Goal: Navigation & Orientation: Find specific page/section

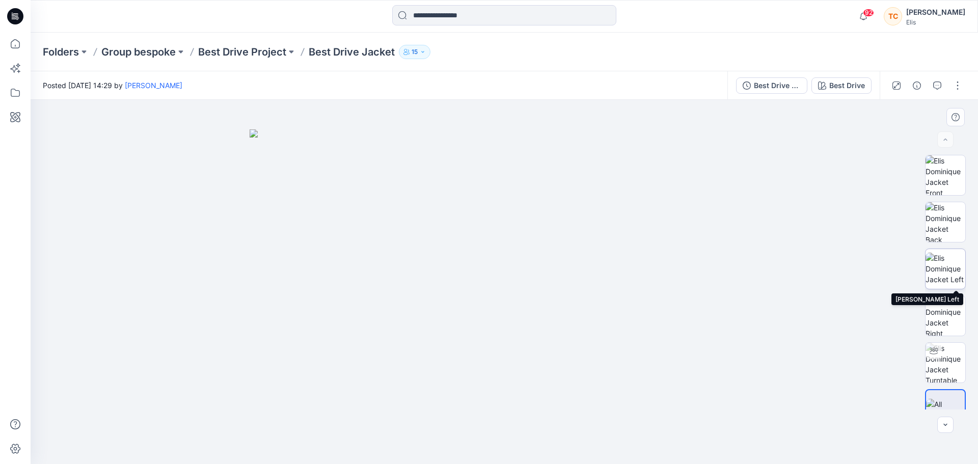
click at [948, 253] on img at bounding box center [946, 269] width 40 height 32
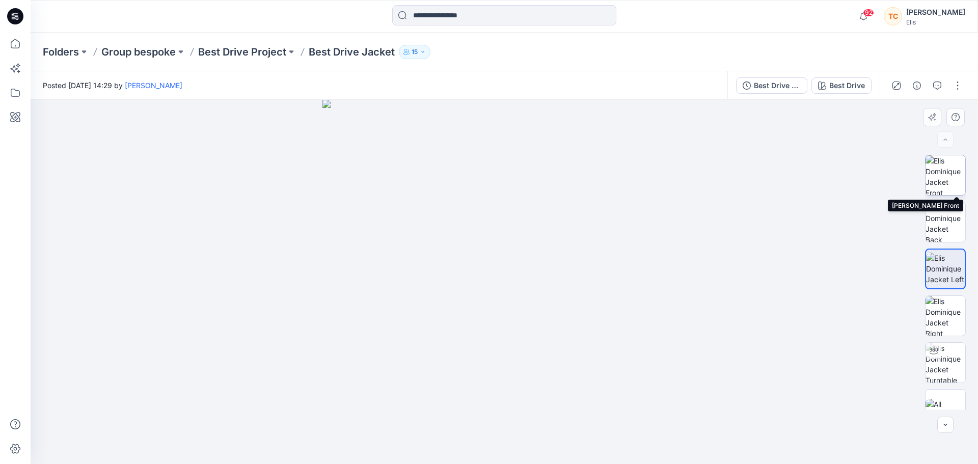
click at [944, 175] on img at bounding box center [946, 175] width 40 height 40
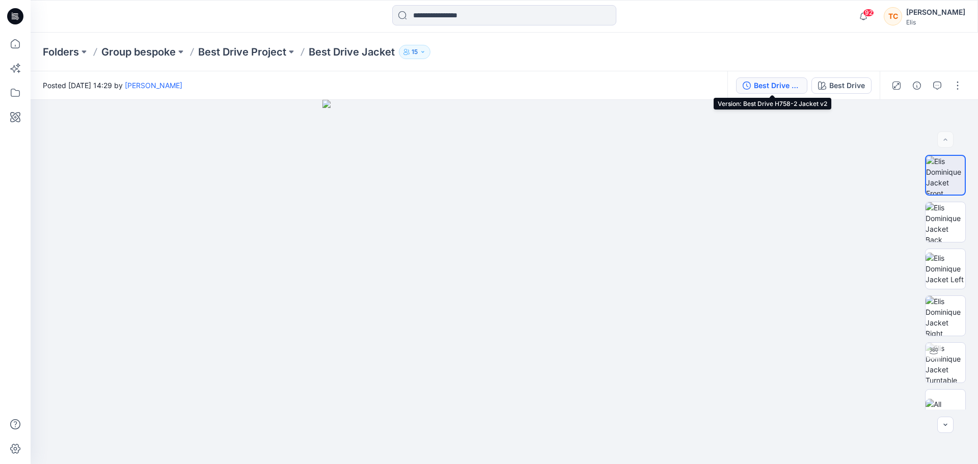
click at [772, 88] on div "Best Drive H758-2 Jacket v2" at bounding box center [777, 85] width 47 height 11
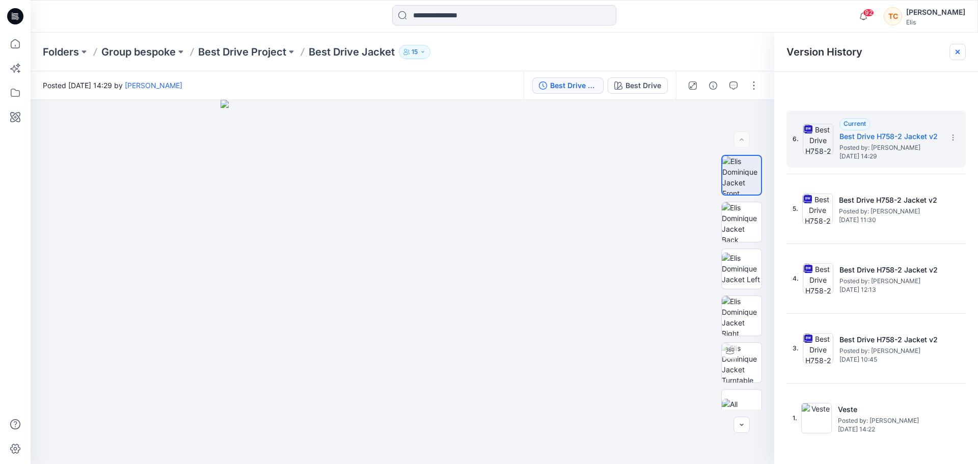
click at [956, 57] on div at bounding box center [958, 52] width 16 height 16
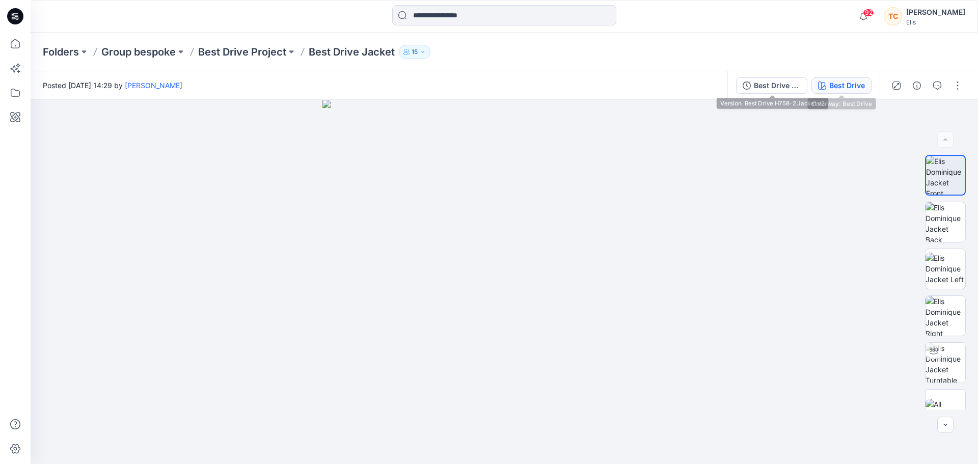
click at [825, 83] on icon "button" at bounding box center [822, 86] width 8 height 8
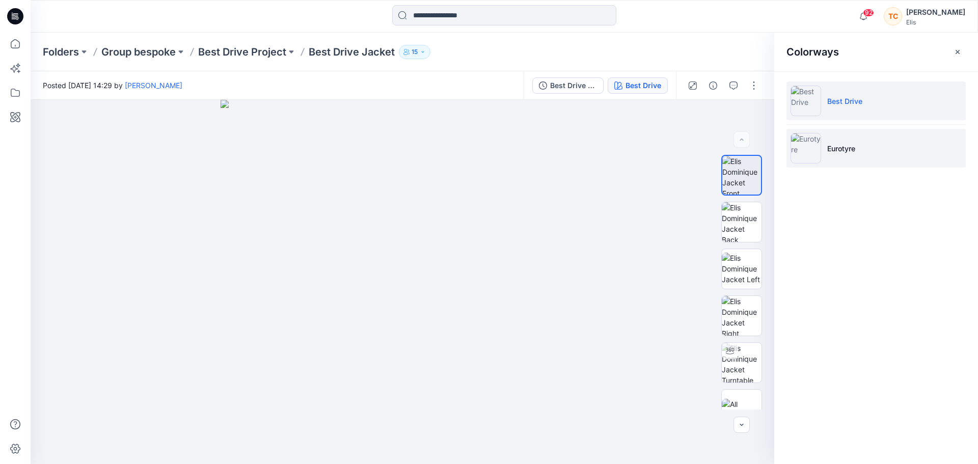
click at [861, 144] on li "Eurotyre" at bounding box center [876, 148] width 179 height 39
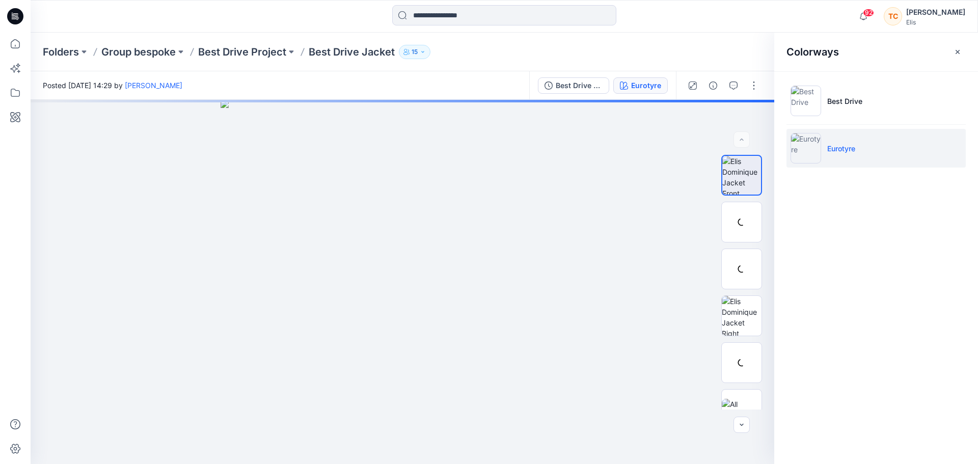
click at [811, 161] on img at bounding box center [806, 148] width 31 height 31
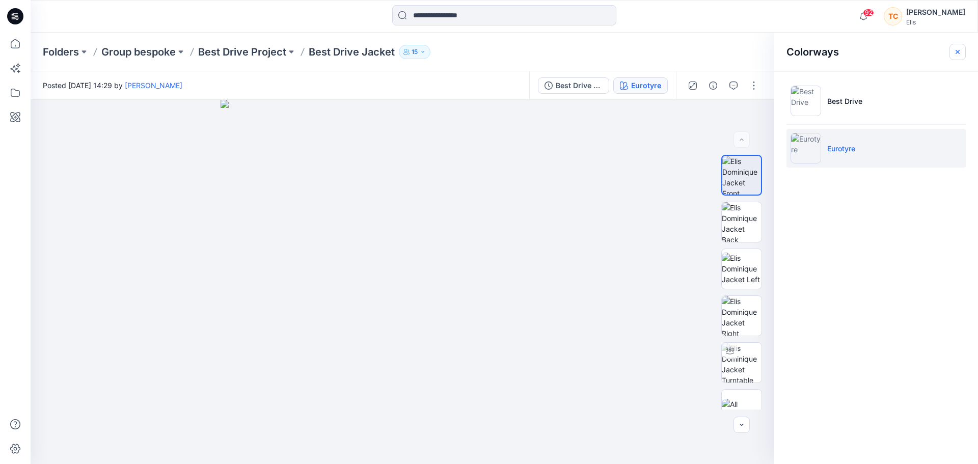
click at [959, 57] on button "button" at bounding box center [958, 52] width 16 height 16
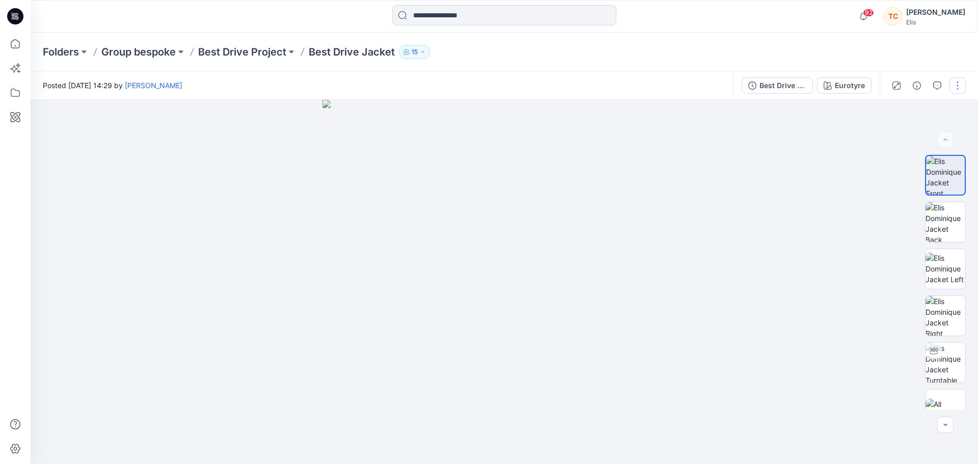
click at [963, 87] on button "button" at bounding box center [958, 85] width 16 height 16
click at [898, 192] on p "View" at bounding box center [895, 189] width 16 height 11
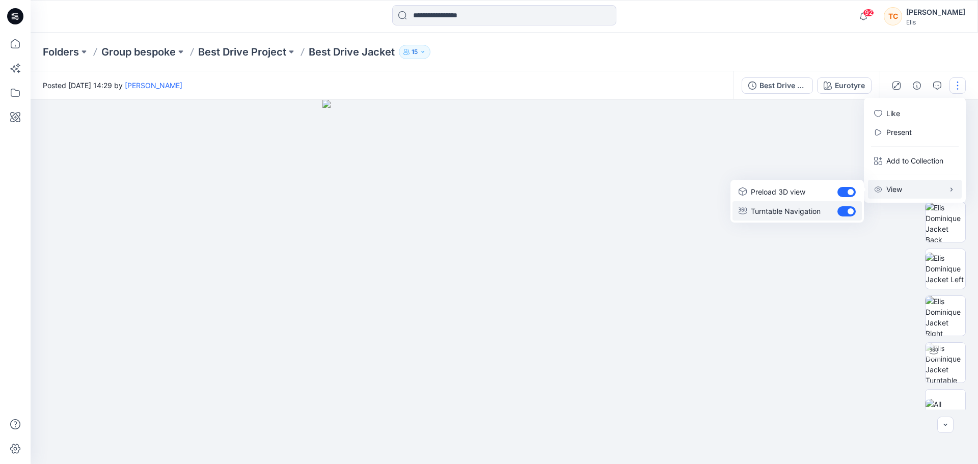
click at [814, 214] on p "Turntable Navigation" at bounding box center [786, 211] width 70 height 11
click at [919, 84] on icon "button" at bounding box center [917, 86] width 8 height 8
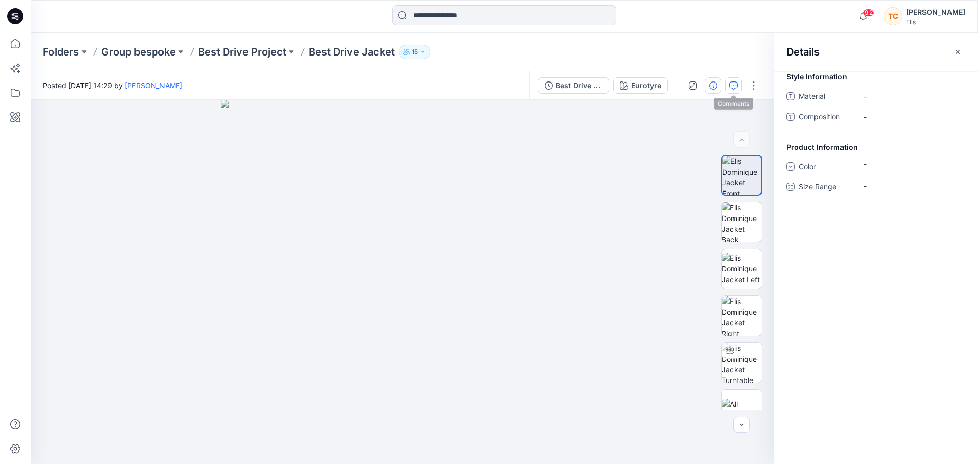
click at [735, 85] on icon "button" at bounding box center [734, 85] width 4 height 1
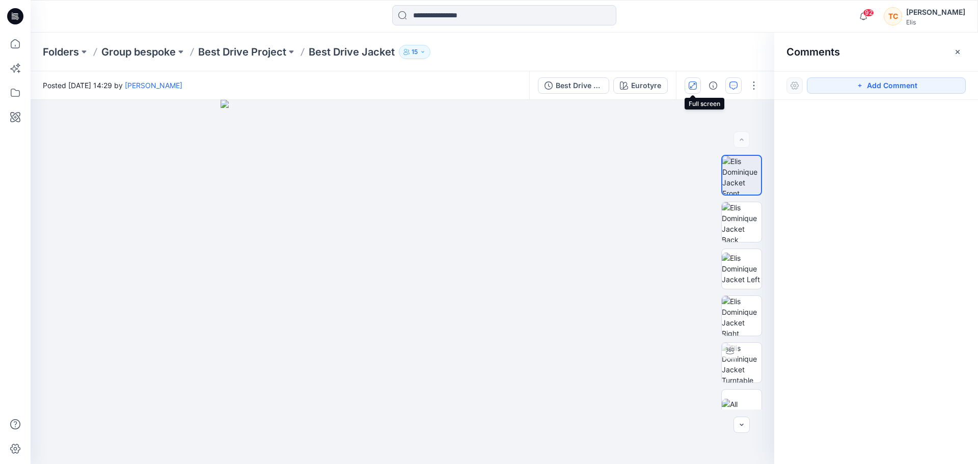
click at [691, 90] on button "button" at bounding box center [693, 85] width 16 height 16
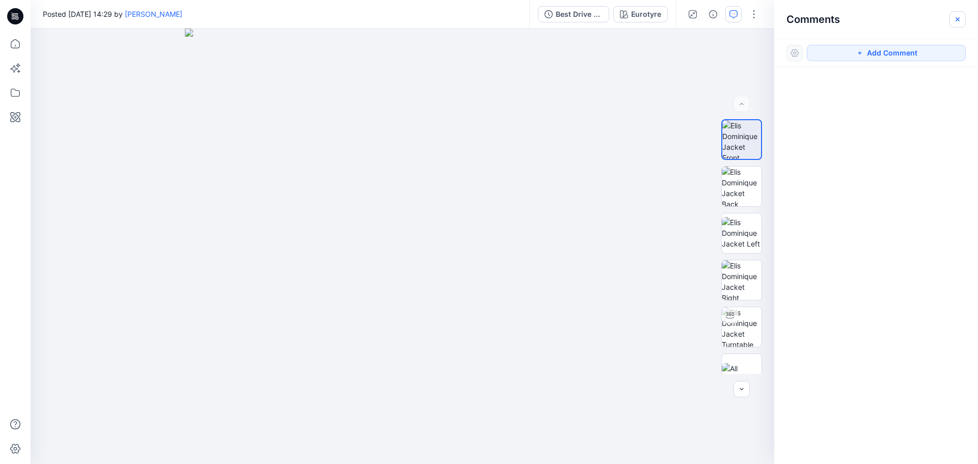
click at [959, 20] on icon "button" at bounding box center [958, 19] width 4 height 4
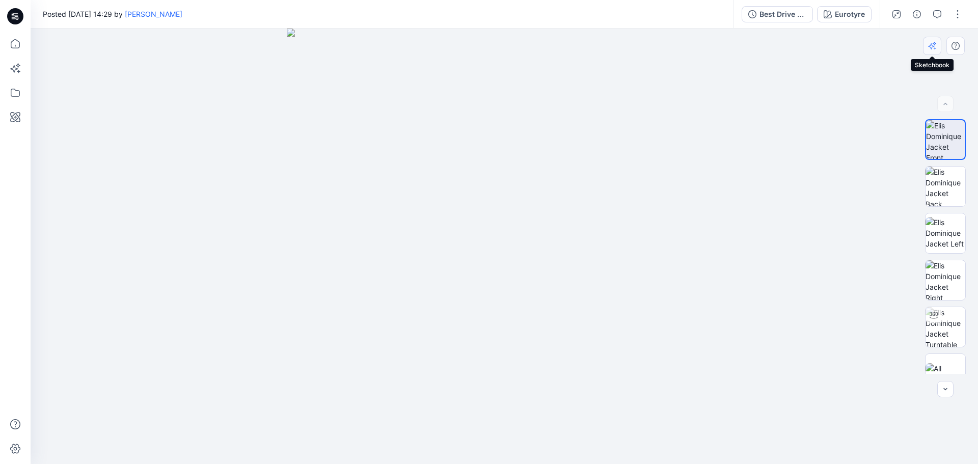
click at [933, 45] on icon "button" at bounding box center [933, 46] width 8 height 8
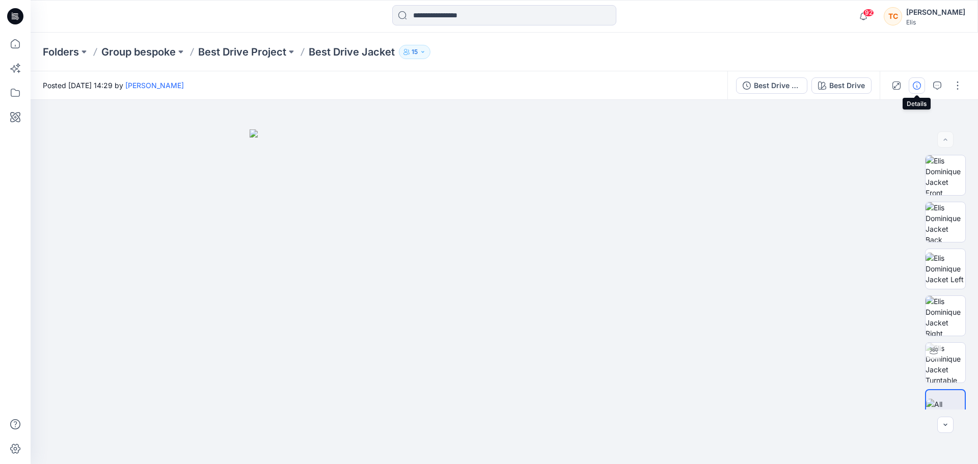
click at [925, 84] on button "button" at bounding box center [917, 85] width 16 height 16
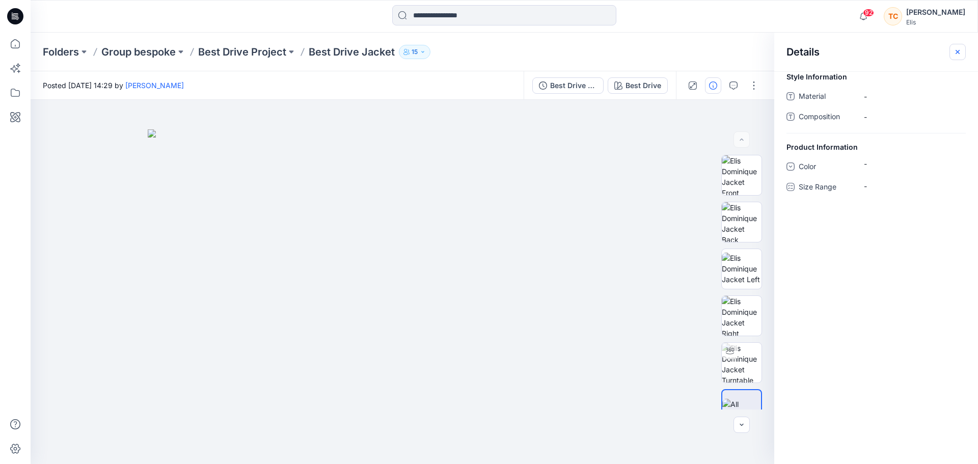
click at [960, 54] on icon "button" at bounding box center [958, 52] width 8 height 8
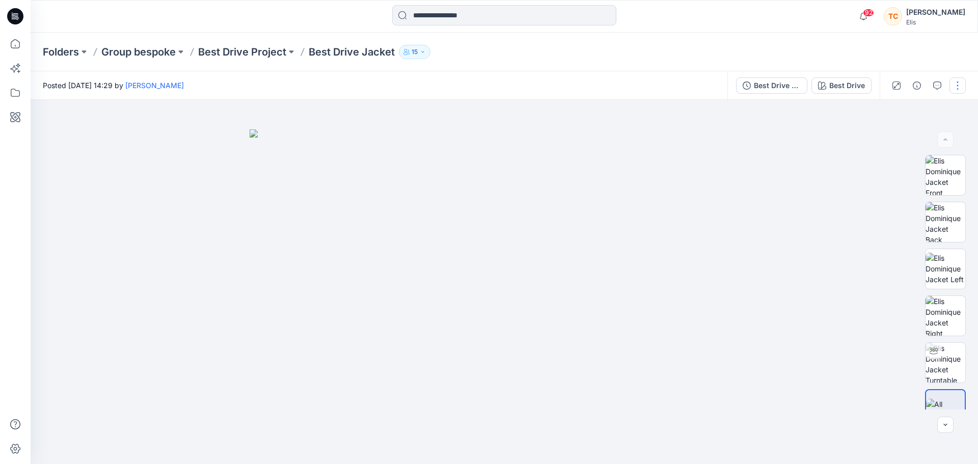
click at [962, 83] on button "button" at bounding box center [958, 85] width 16 height 16
click at [881, 130] on icon "button" at bounding box center [879, 132] width 8 height 8
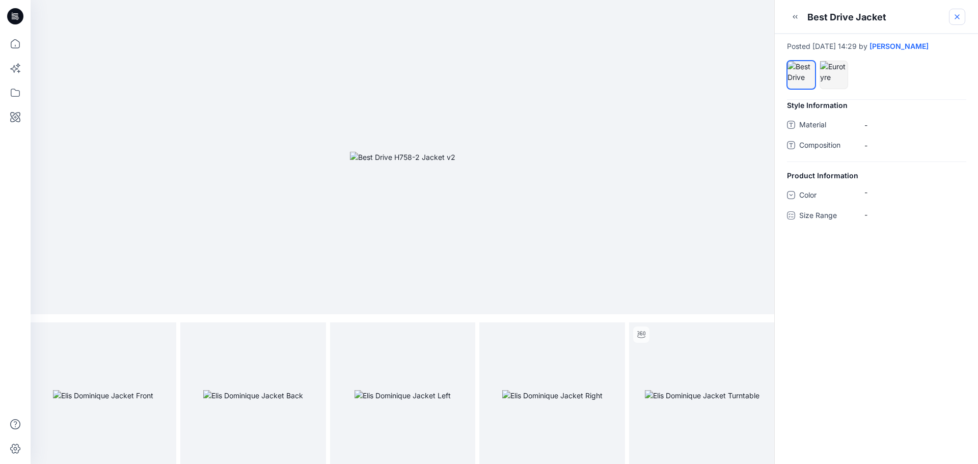
click at [960, 19] on icon at bounding box center [958, 17] width 4 height 4
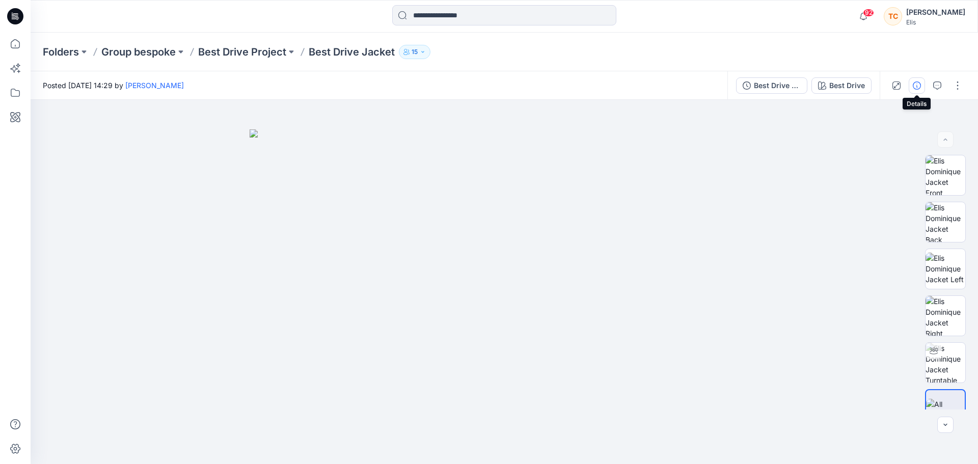
click at [911, 87] on button "button" at bounding box center [917, 85] width 16 height 16
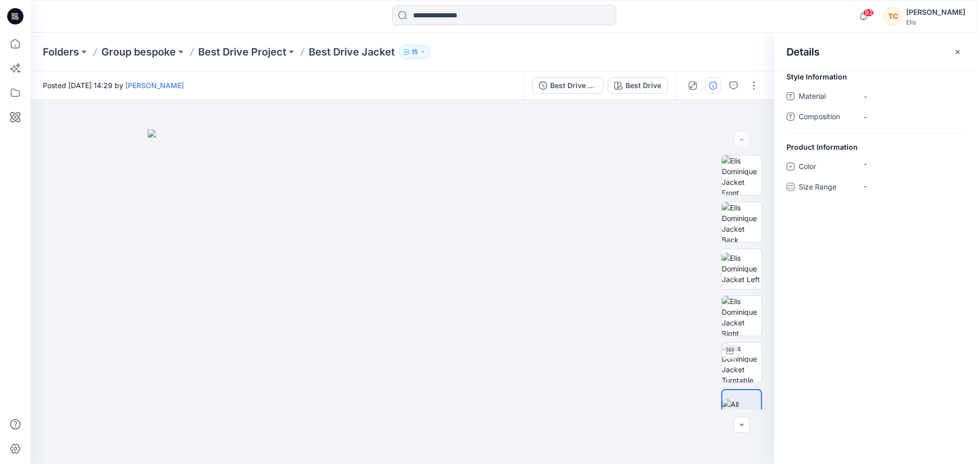
click at [949, 57] on div "Details" at bounding box center [877, 52] width 204 height 38
click at [956, 50] on icon "button" at bounding box center [958, 52] width 8 height 8
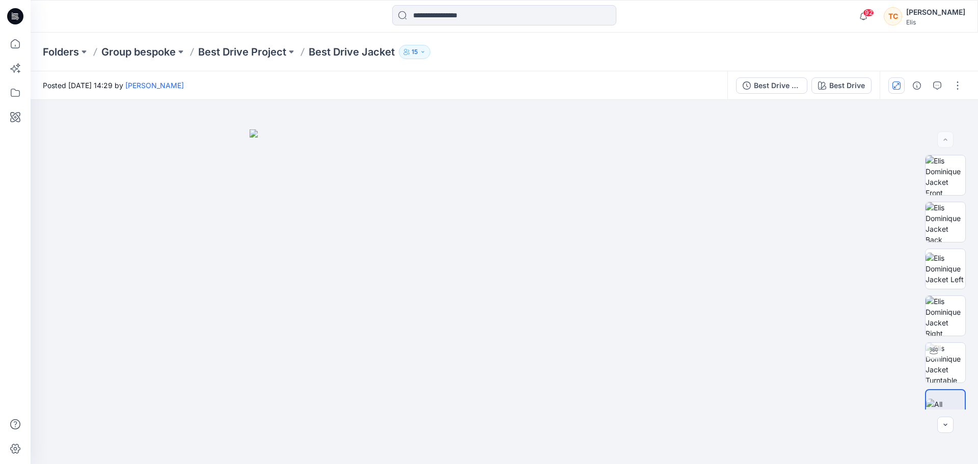
click at [899, 85] on icon "button" at bounding box center [897, 86] width 8 height 8
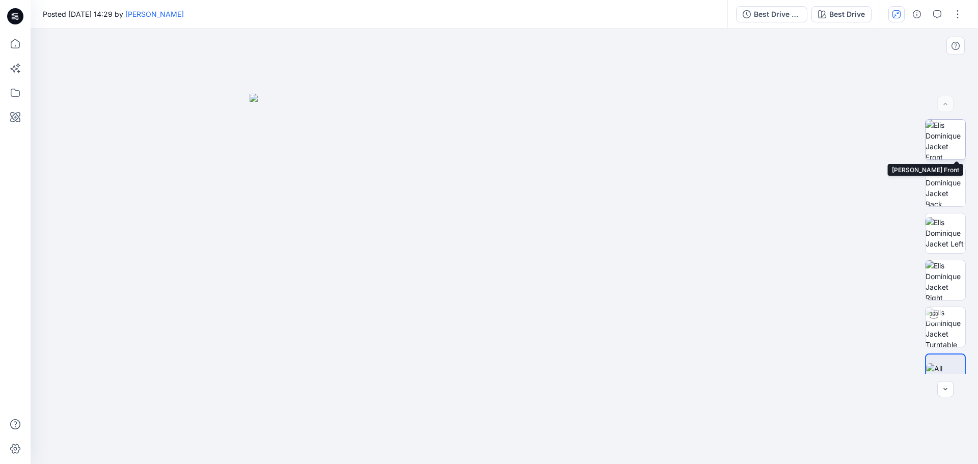
click at [947, 136] on img at bounding box center [946, 140] width 40 height 40
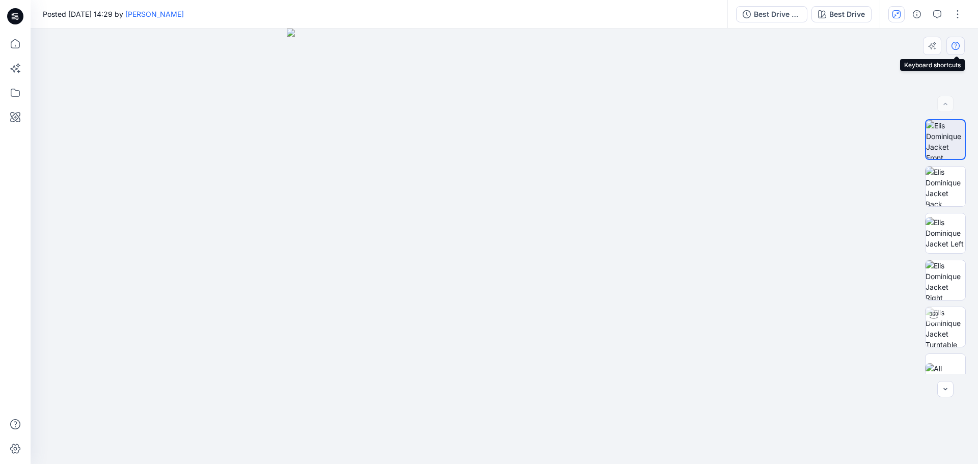
click at [949, 42] on button "button" at bounding box center [956, 46] width 18 height 18
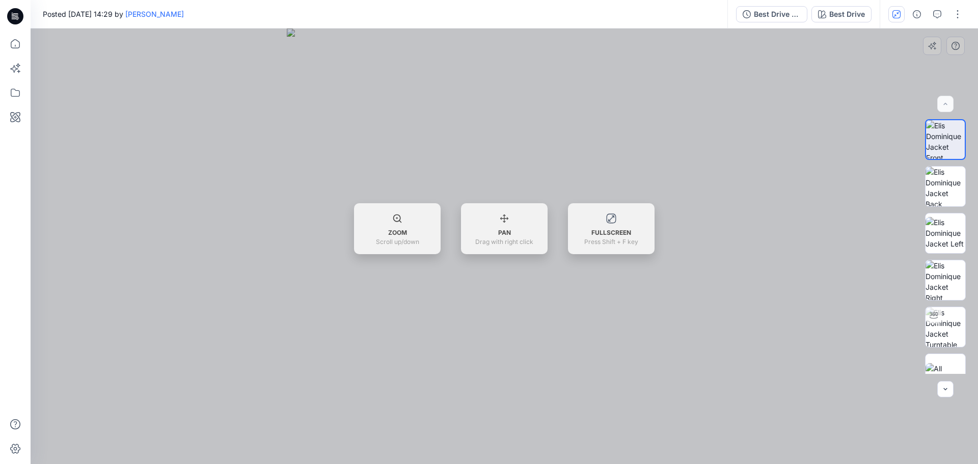
click at [869, 123] on div at bounding box center [505, 247] width 948 height 436
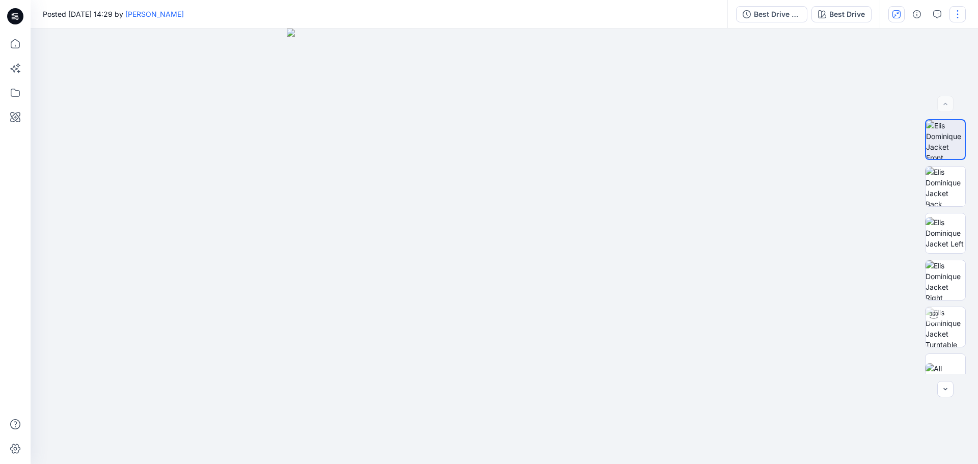
click at [954, 7] on button "button" at bounding box center [958, 14] width 16 height 16
click at [932, 11] on button "button" at bounding box center [938, 14] width 16 height 16
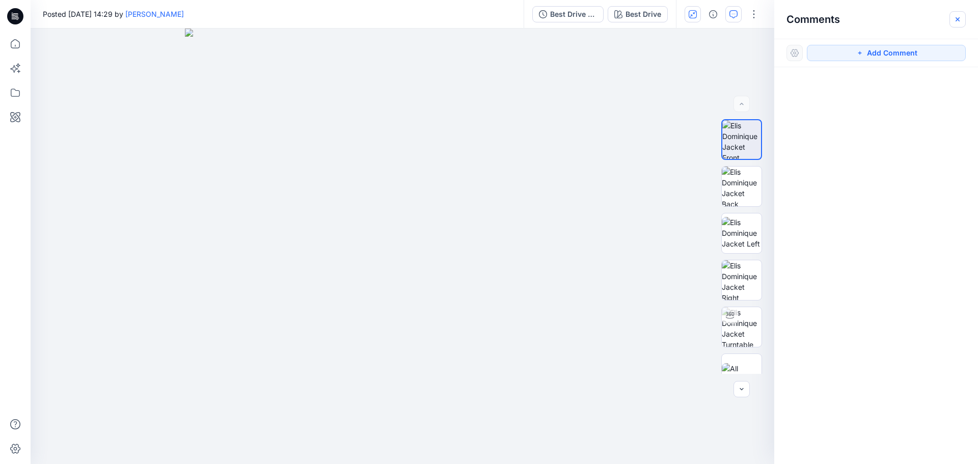
click at [955, 20] on button "button" at bounding box center [958, 19] width 16 height 16
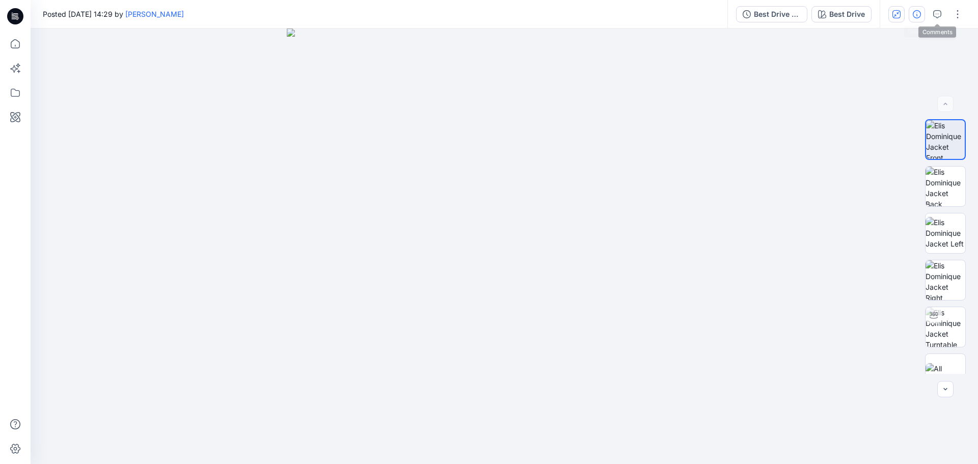
click at [923, 14] on button "button" at bounding box center [917, 14] width 16 height 16
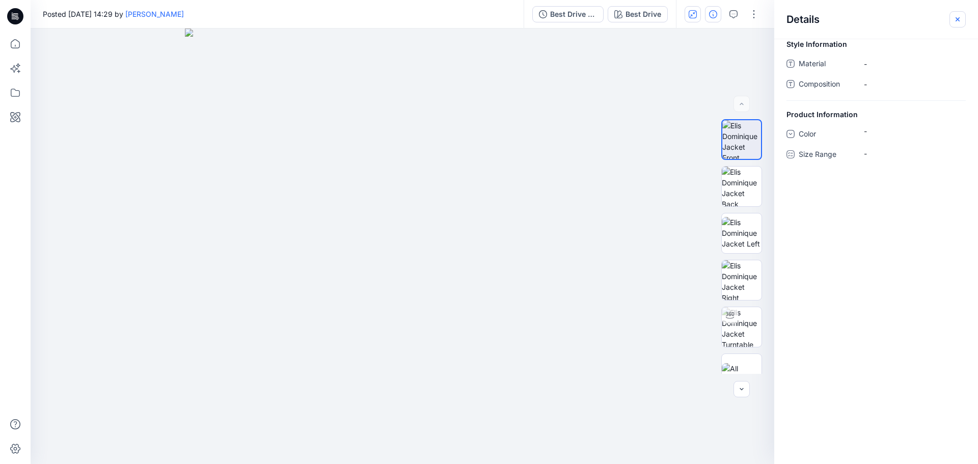
click at [951, 16] on button "button" at bounding box center [958, 19] width 16 height 16
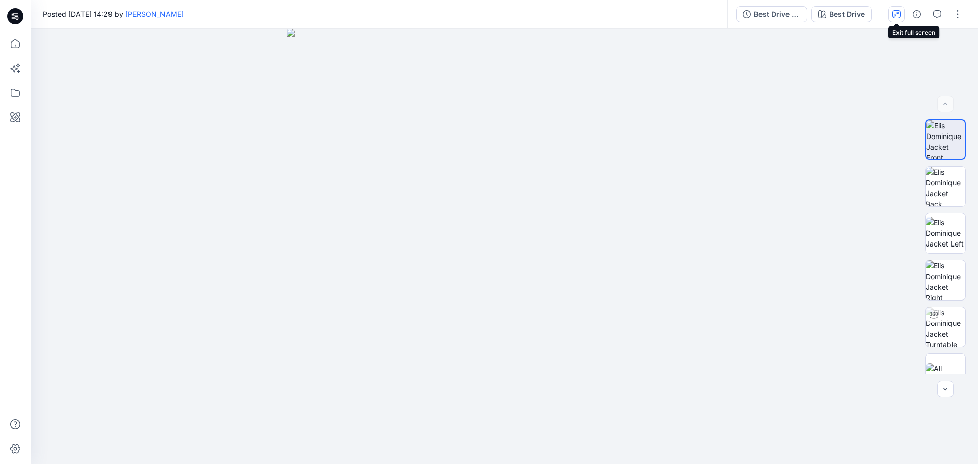
click at [901, 15] on button "button" at bounding box center [897, 14] width 16 height 16
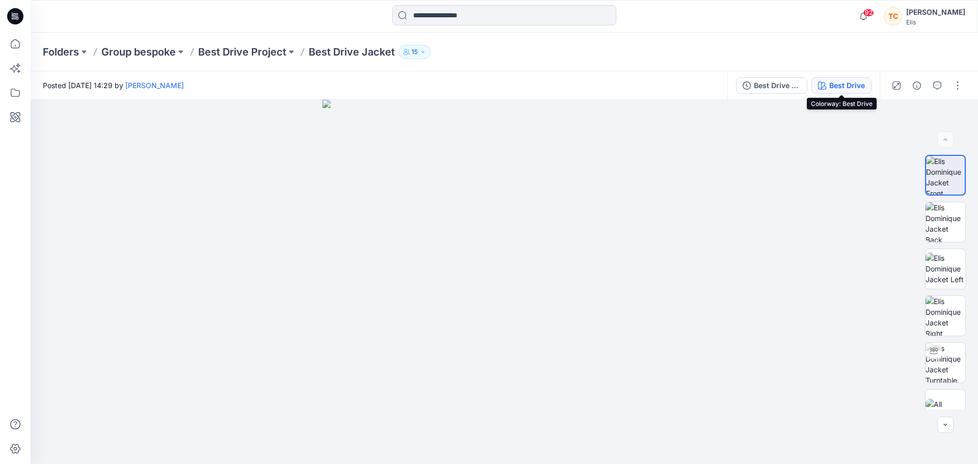
click at [848, 88] on div "Best Drive" at bounding box center [848, 85] width 36 height 11
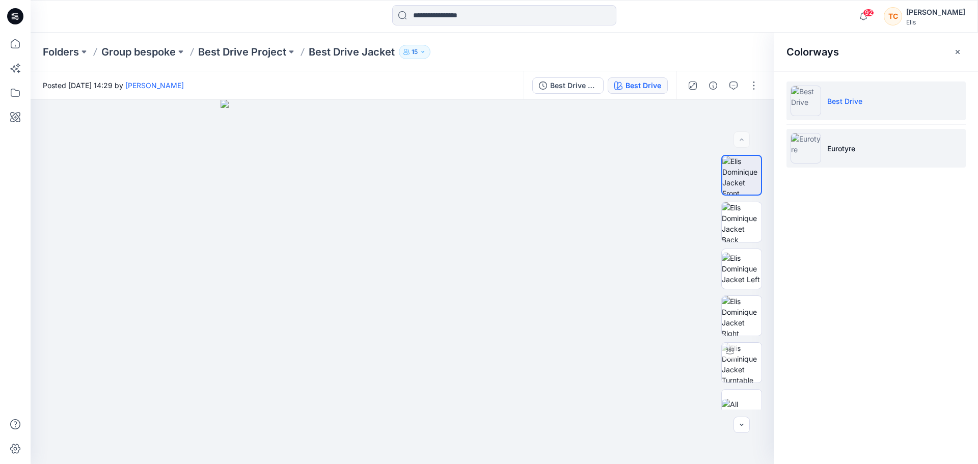
click at [835, 143] on li "Eurotyre" at bounding box center [876, 148] width 179 height 39
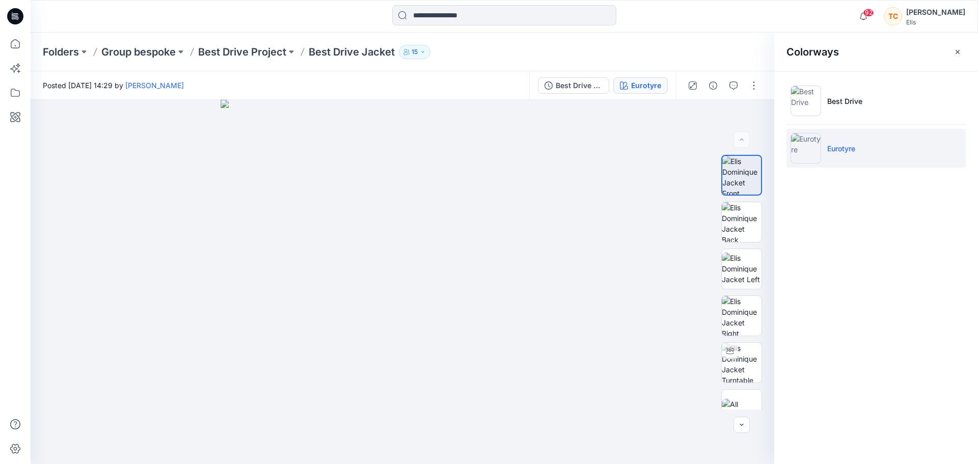
click at [832, 148] on p "Eurotyre" at bounding box center [842, 148] width 28 height 11
click at [951, 55] on button "button" at bounding box center [958, 52] width 16 height 16
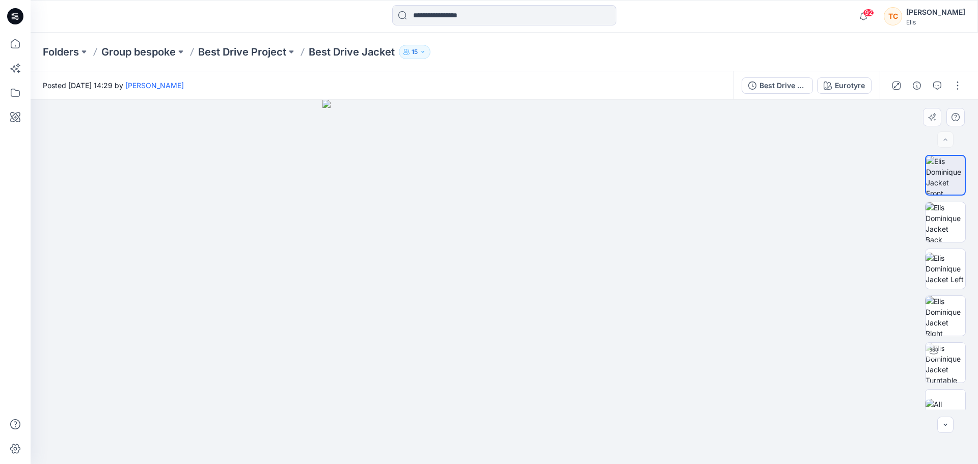
click at [594, 292] on img at bounding box center [505, 282] width 364 height 364
drag, startPoint x: 577, startPoint y: 256, endPoint x: 419, endPoint y: 319, distance: 170.2
click at [423, 326] on img at bounding box center [505, 282] width 364 height 364
drag, startPoint x: 447, startPoint y: 297, endPoint x: 643, endPoint y: 236, distance: 204.9
click at [574, 296] on img at bounding box center [505, 282] width 364 height 364
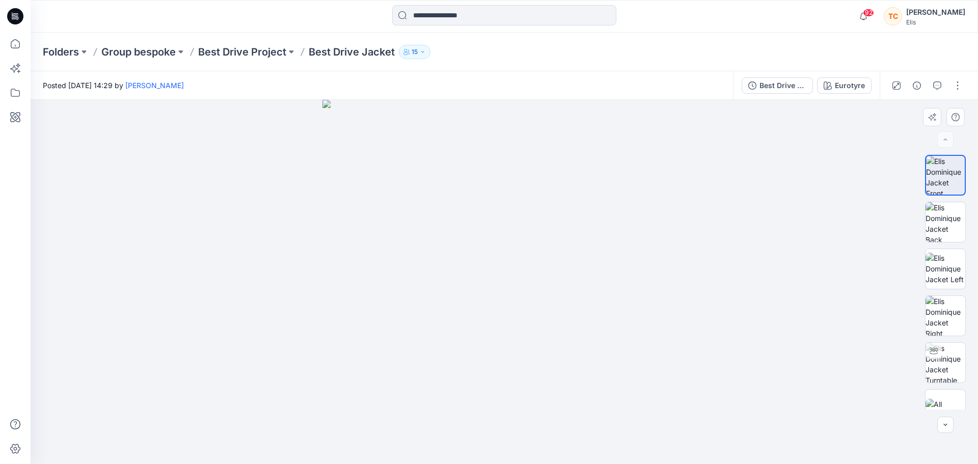
drag, startPoint x: 643, startPoint y: 236, endPoint x: 707, endPoint y: 276, distance: 75.1
click at [661, 273] on img at bounding box center [505, 282] width 364 height 364
click at [946, 219] on img at bounding box center [946, 222] width 40 height 40
click at [517, 247] on img at bounding box center [505, 282] width 364 height 364
drag, startPoint x: 531, startPoint y: 266, endPoint x: 669, endPoint y: 301, distance: 142.1
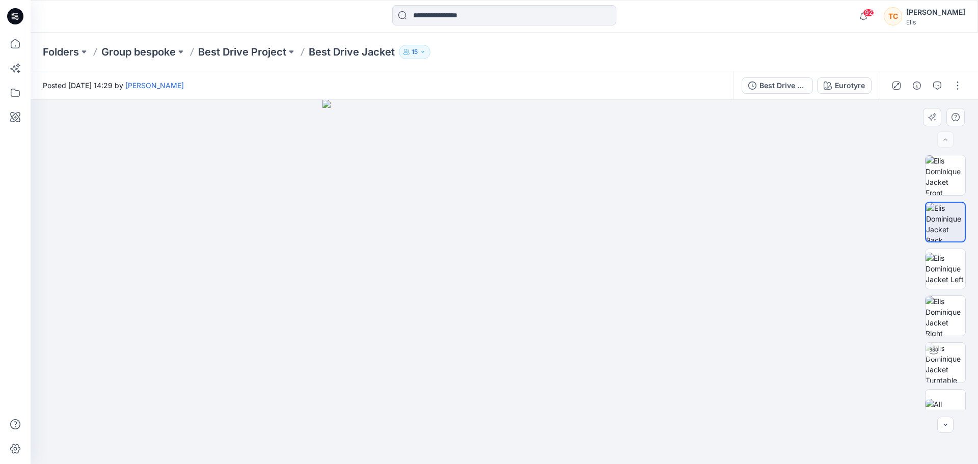
click at [656, 318] on img at bounding box center [505, 282] width 364 height 364
drag, startPoint x: 666, startPoint y: 298, endPoint x: 403, endPoint y: 329, distance: 264.8
click at [463, 334] on img at bounding box center [505, 282] width 364 height 364
drag, startPoint x: 416, startPoint y: 305, endPoint x: 621, endPoint y: 275, distance: 207.1
click at [620, 275] on img at bounding box center [505, 282] width 364 height 364
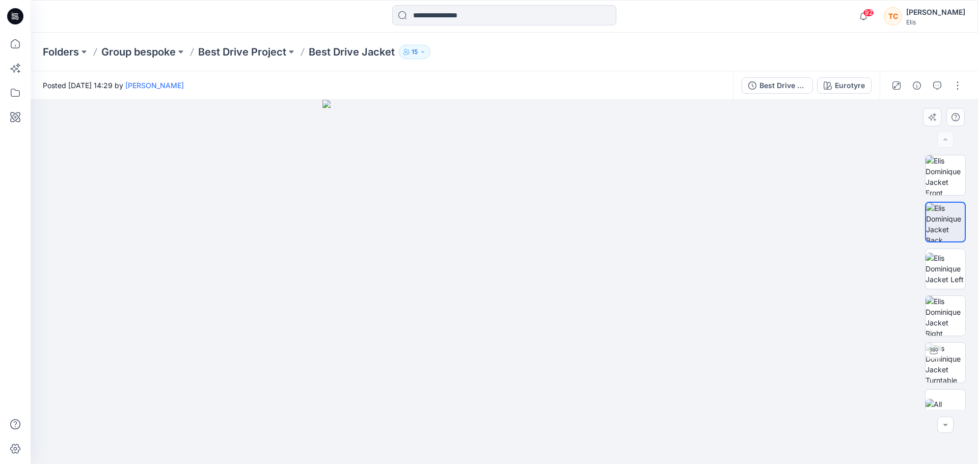
drag, startPoint x: 621, startPoint y: 275, endPoint x: 643, endPoint y: 341, distance: 69.6
click at [643, 341] on img at bounding box center [505, 282] width 364 height 364
click at [973, 172] on div at bounding box center [945, 282] width 65 height 255
click at [954, 170] on img at bounding box center [946, 175] width 40 height 40
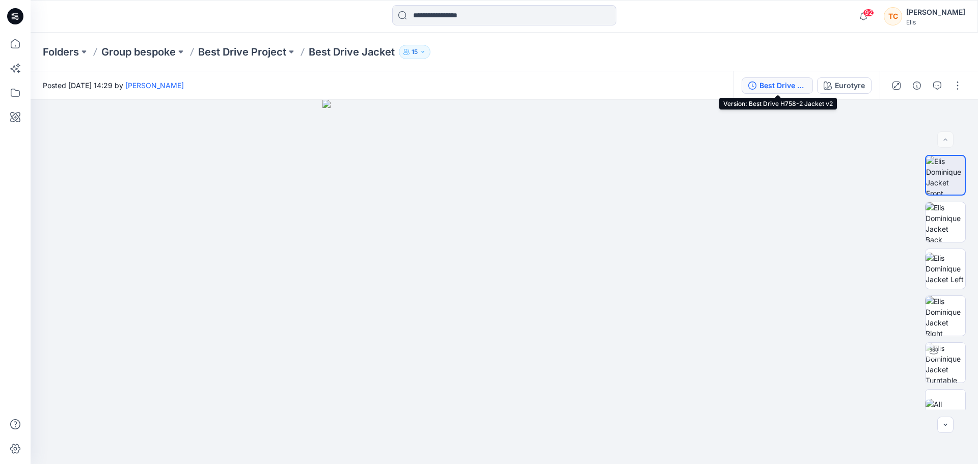
click at [783, 80] on div "Best Drive H758-2 Jacket v2" at bounding box center [783, 85] width 47 height 11
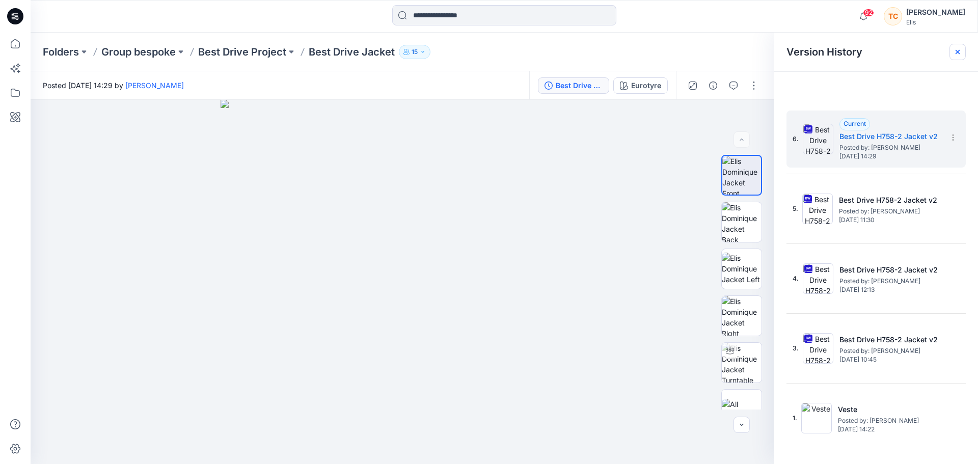
click at [958, 49] on icon at bounding box center [958, 52] width 8 height 8
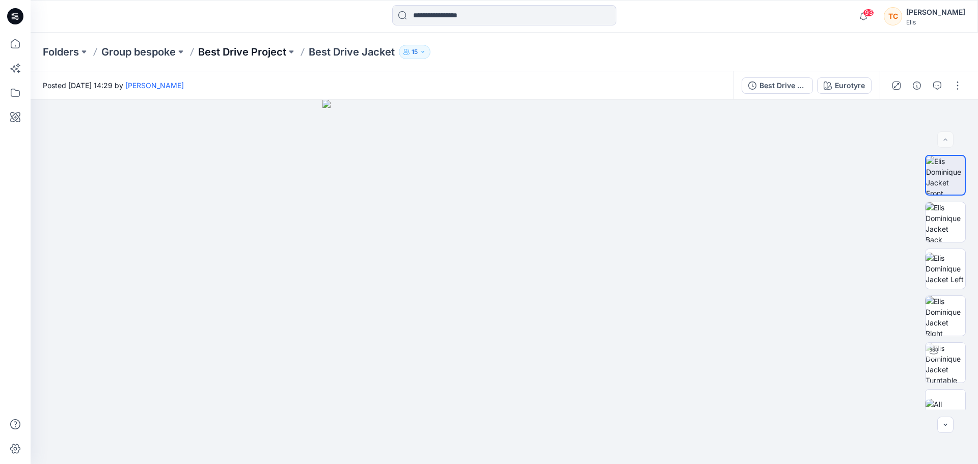
click at [259, 55] on p "Best Drive Project" at bounding box center [242, 52] width 88 height 14
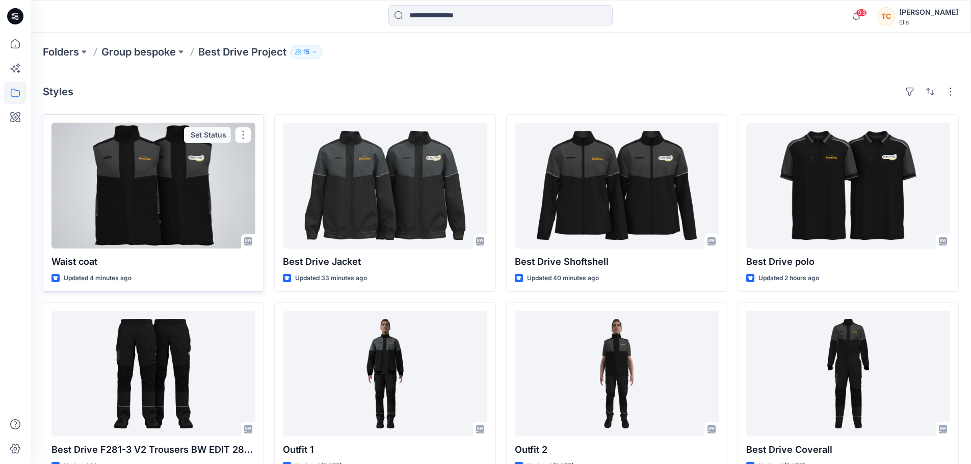
click at [171, 189] on div at bounding box center [153, 186] width 204 height 126
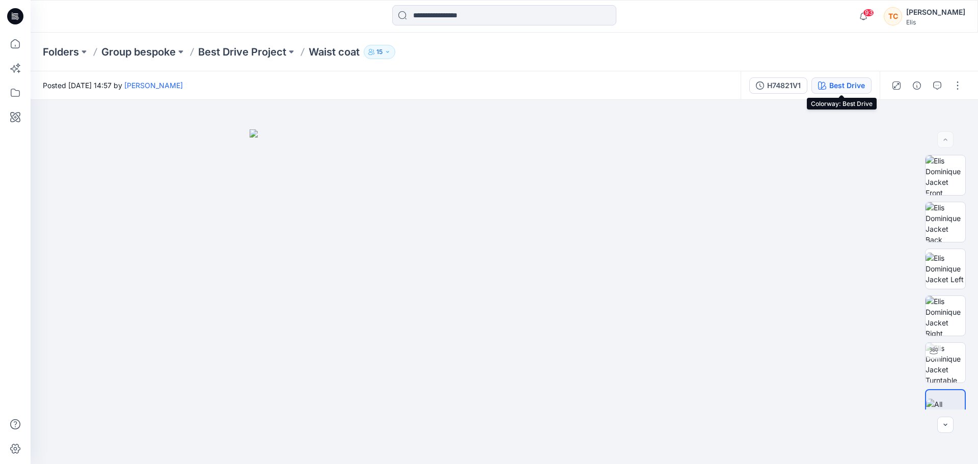
click at [845, 89] on div "Best Drive" at bounding box center [848, 85] width 36 height 11
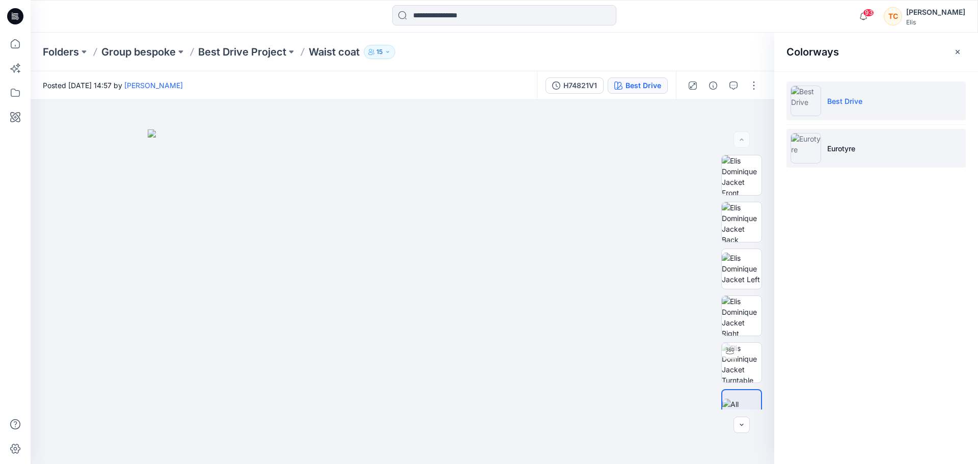
click at [840, 149] on p "Eurotyre" at bounding box center [842, 148] width 28 height 11
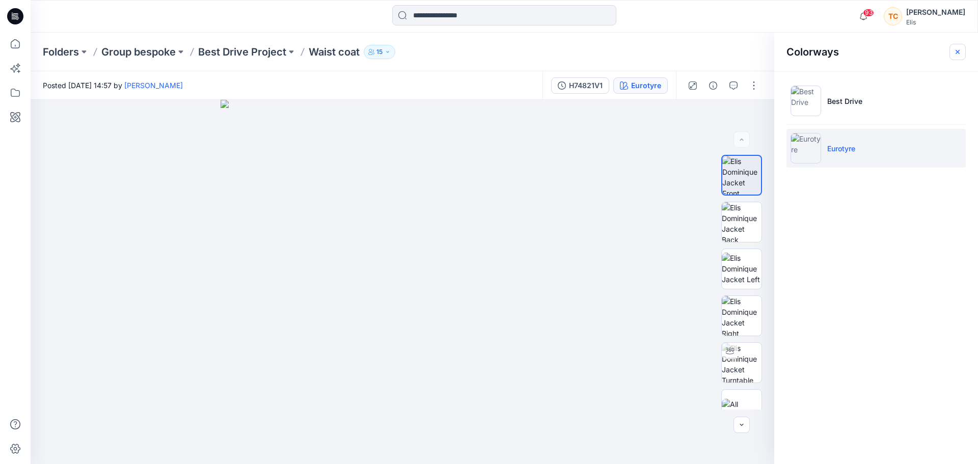
click at [958, 48] on icon "button" at bounding box center [958, 52] width 8 height 8
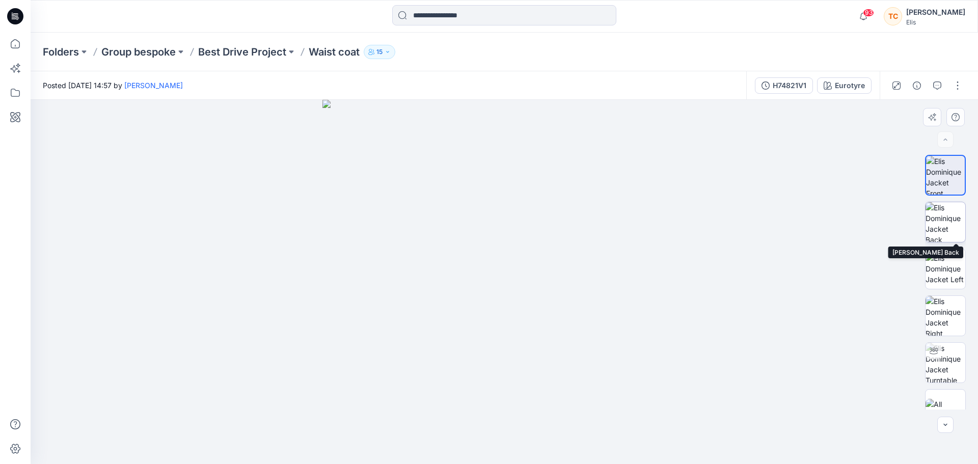
click at [935, 216] on img at bounding box center [946, 222] width 40 height 40
drag, startPoint x: 935, startPoint y: 216, endPoint x: 941, endPoint y: 184, distance: 31.7
click at [941, 184] on img at bounding box center [946, 175] width 40 height 40
click at [941, 184] on img at bounding box center [945, 175] width 39 height 39
click at [241, 45] on p "Best Drive Project" at bounding box center [242, 52] width 88 height 14
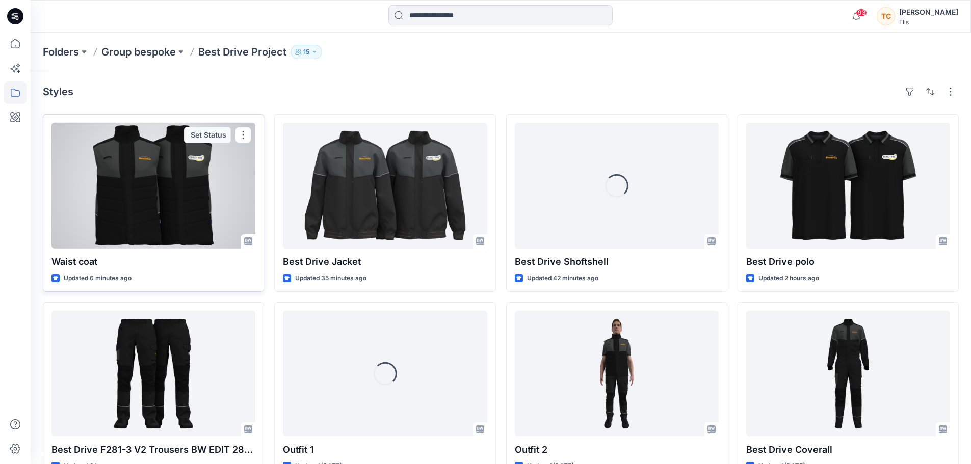
click at [167, 171] on div at bounding box center [153, 186] width 204 height 126
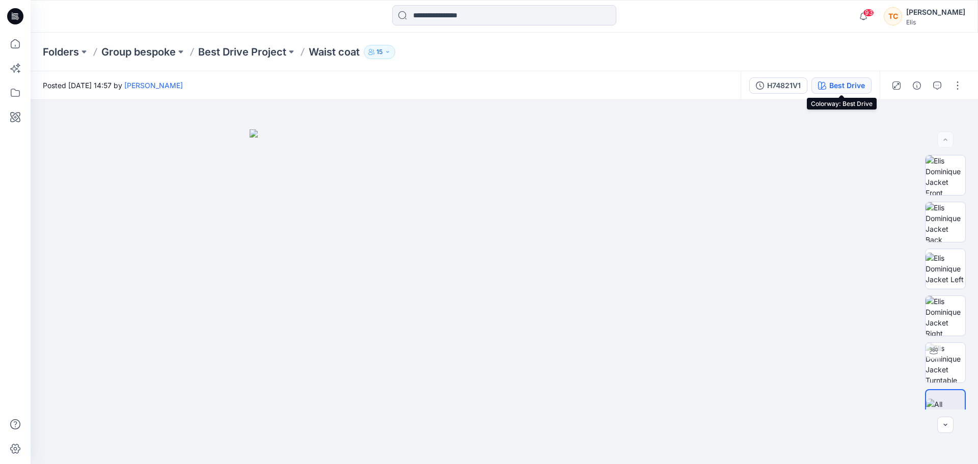
click at [845, 89] on div "Best Drive" at bounding box center [848, 85] width 36 height 11
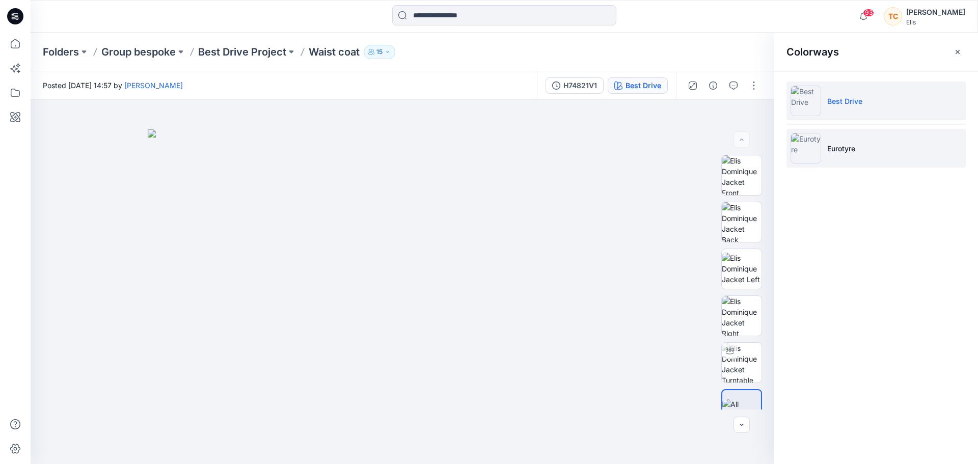
click at [843, 149] on p "Eurotyre" at bounding box center [842, 148] width 28 height 11
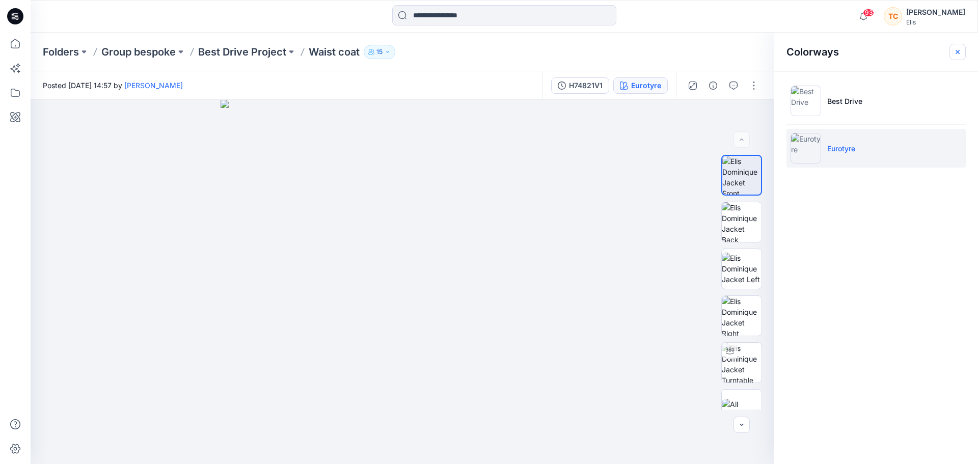
click at [960, 48] on icon "button" at bounding box center [958, 52] width 8 height 8
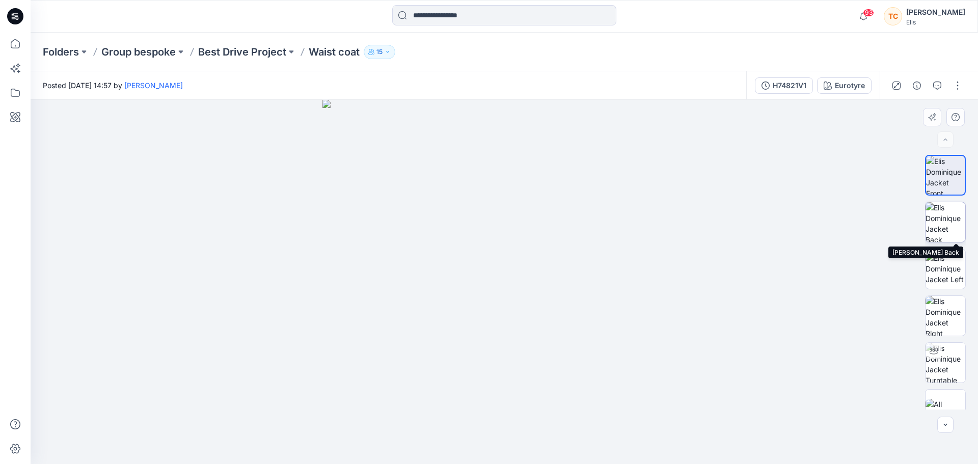
click at [958, 224] on img at bounding box center [946, 222] width 40 height 40
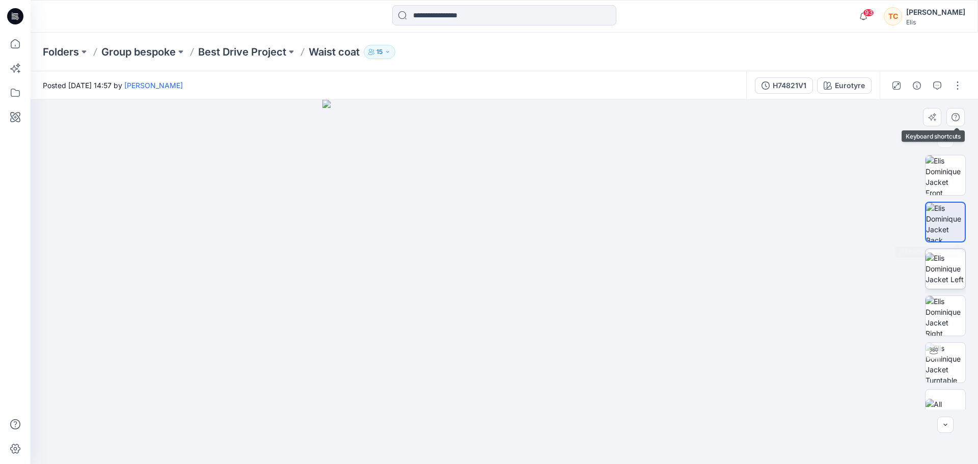
click at [935, 273] on img at bounding box center [946, 269] width 40 height 32
click at [950, 314] on img at bounding box center [946, 316] width 40 height 40
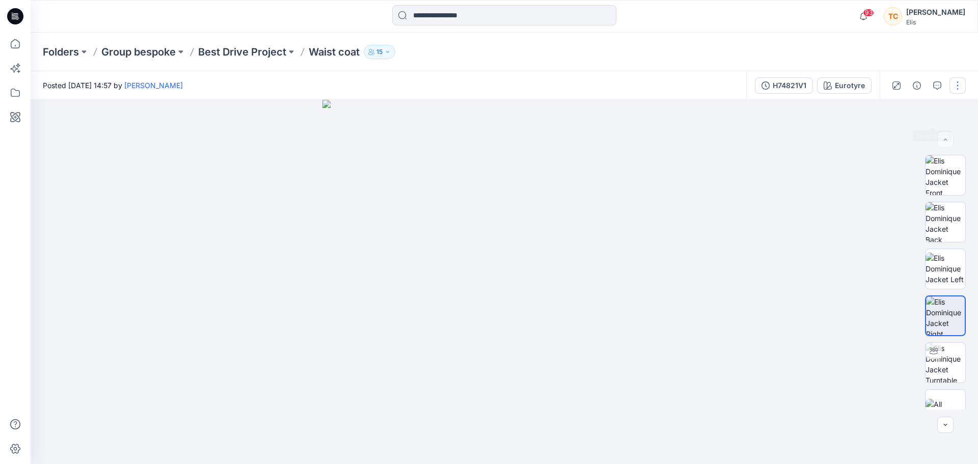
click at [956, 84] on button "button" at bounding box center [958, 85] width 16 height 16
click at [728, 199] on div at bounding box center [505, 282] width 948 height 364
drag, startPoint x: 496, startPoint y: 321, endPoint x: 452, endPoint y: 321, distance: 44.8
click at [452, 321] on img at bounding box center [505, 282] width 364 height 364
click at [943, 186] on img at bounding box center [946, 175] width 40 height 40
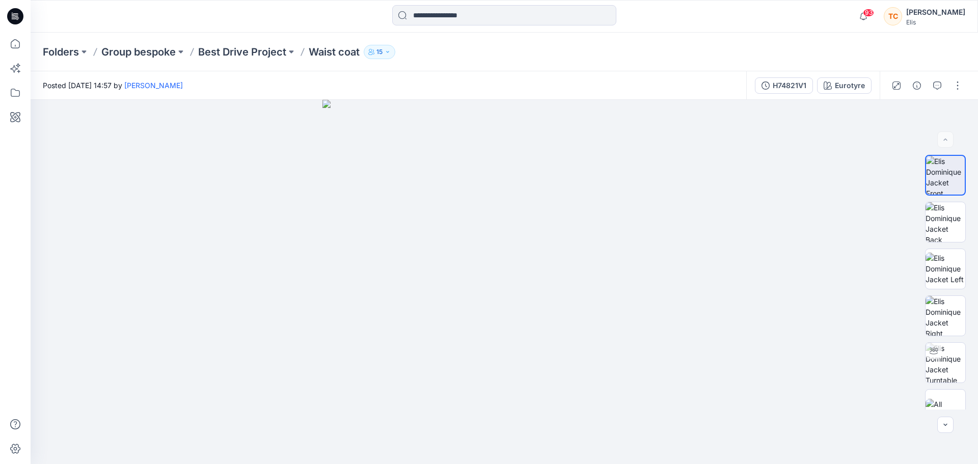
click at [920, 23] on div "Elis" at bounding box center [936, 22] width 59 height 8
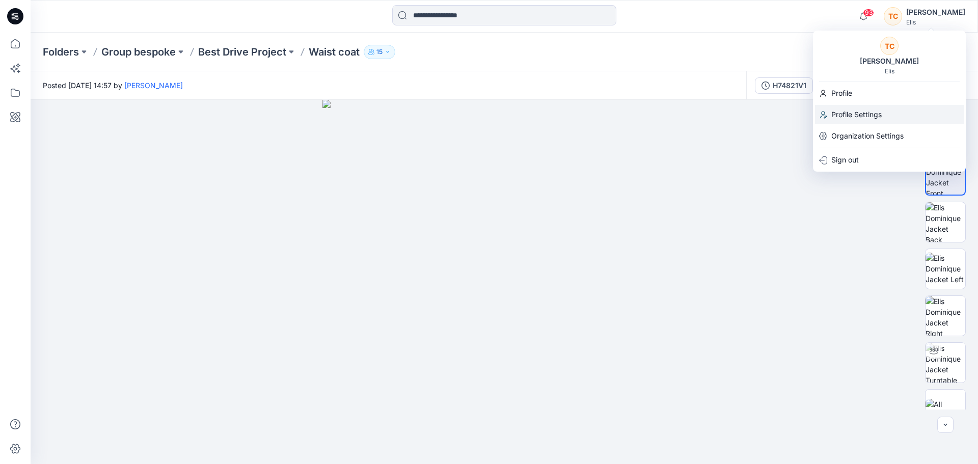
click at [862, 111] on p "Profile Settings" at bounding box center [857, 114] width 50 height 19
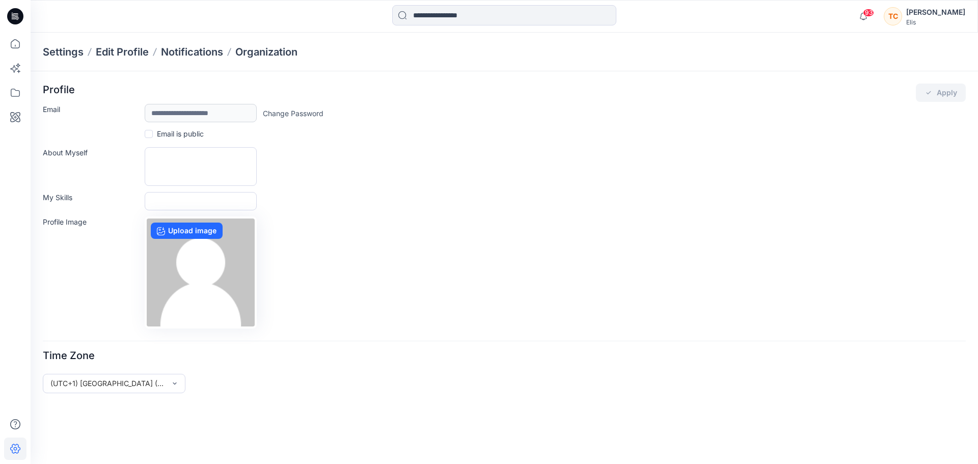
click at [937, 20] on div "Elis" at bounding box center [936, 22] width 59 height 8
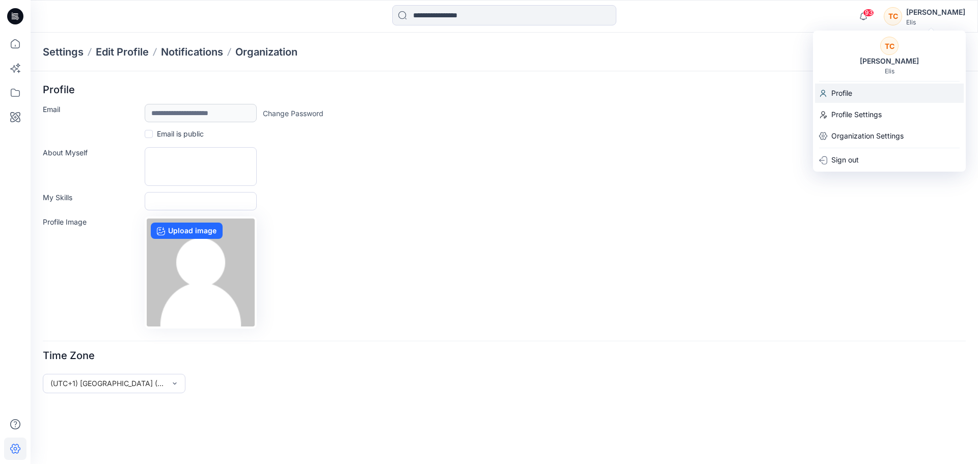
click at [858, 86] on div "Profile" at bounding box center [889, 93] width 149 height 19
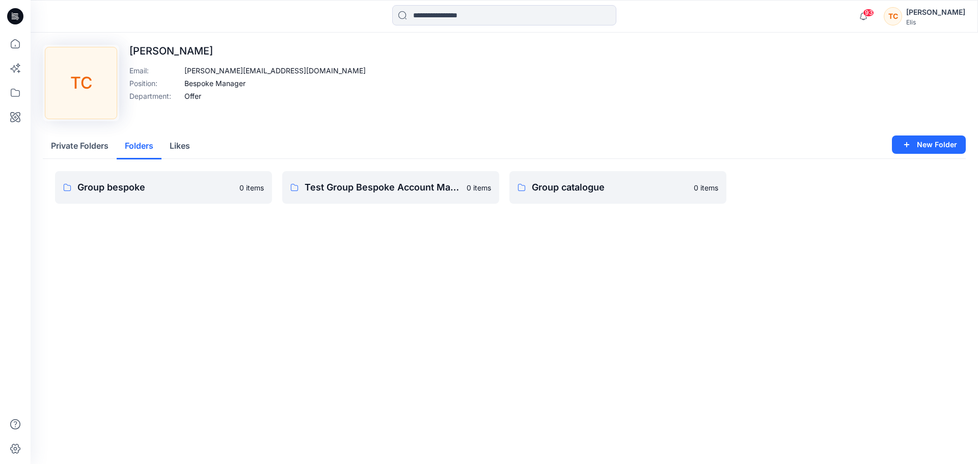
click at [121, 151] on button "Folders" at bounding box center [139, 147] width 45 height 26
click at [175, 152] on button "Likes" at bounding box center [180, 147] width 37 height 26
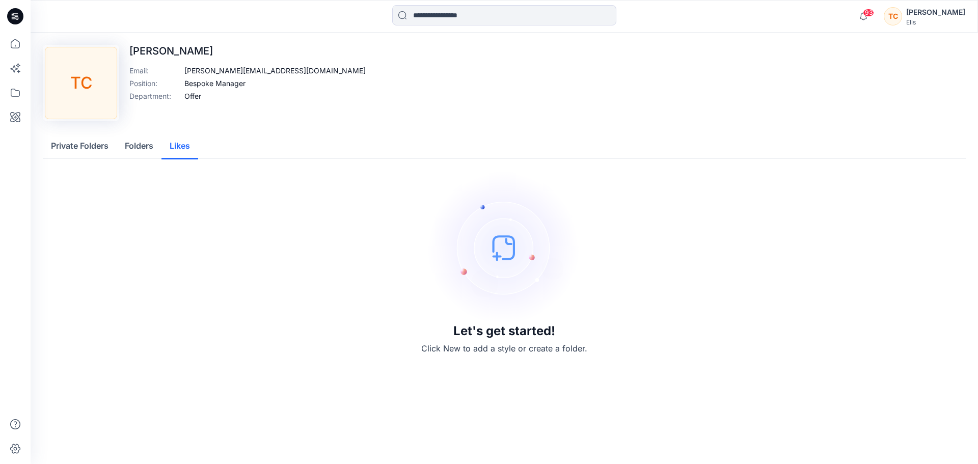
click at [92, 145] on button "Private Folders" at bounding box center [80, 147] width 74 height 26
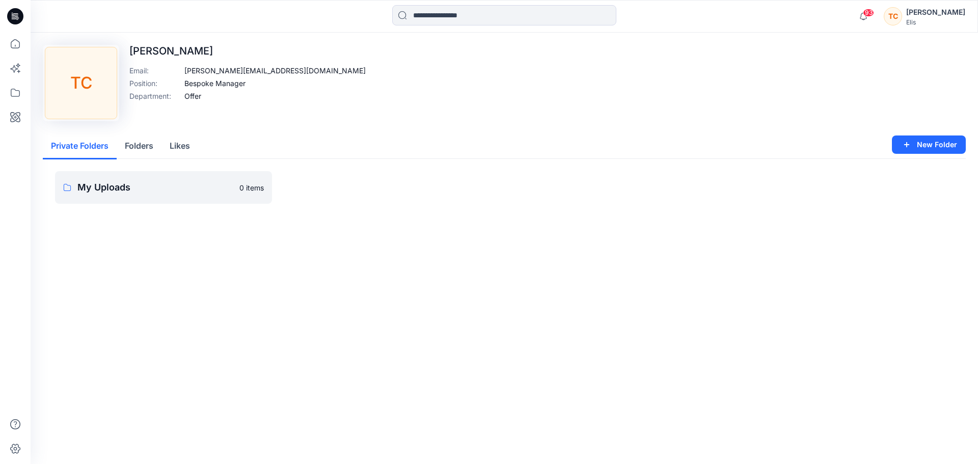
click at [930, 16] on div "[PERSON_NAME]" at bounding box center [936, 12] width 59 height 12
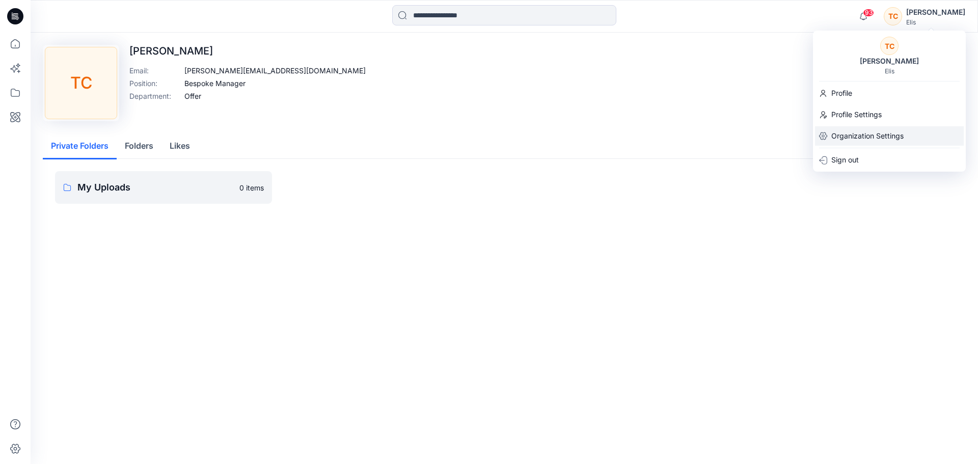
click at [858, 132] on p "Organization Settings" at bounding box center [868, 135] width 72 height 19
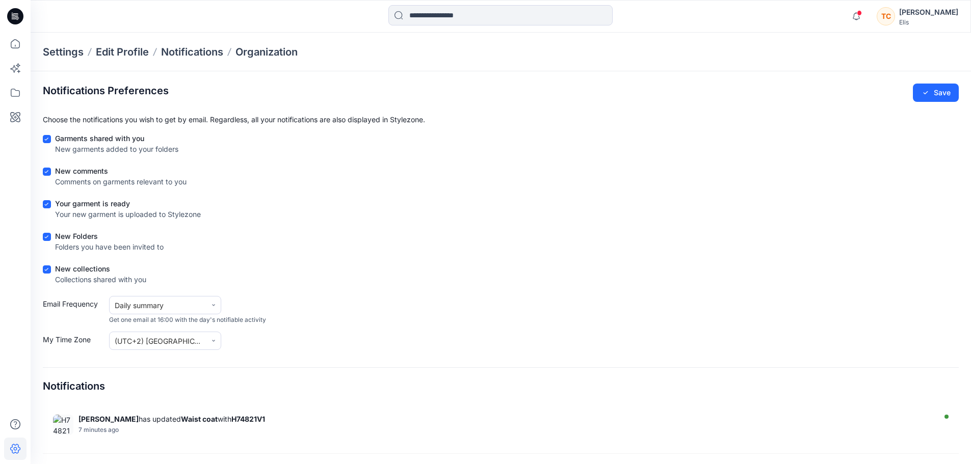
click at [923, 17] on div "[PERSON_NAME]" at bounding box center [928, 12] width 59 height 12
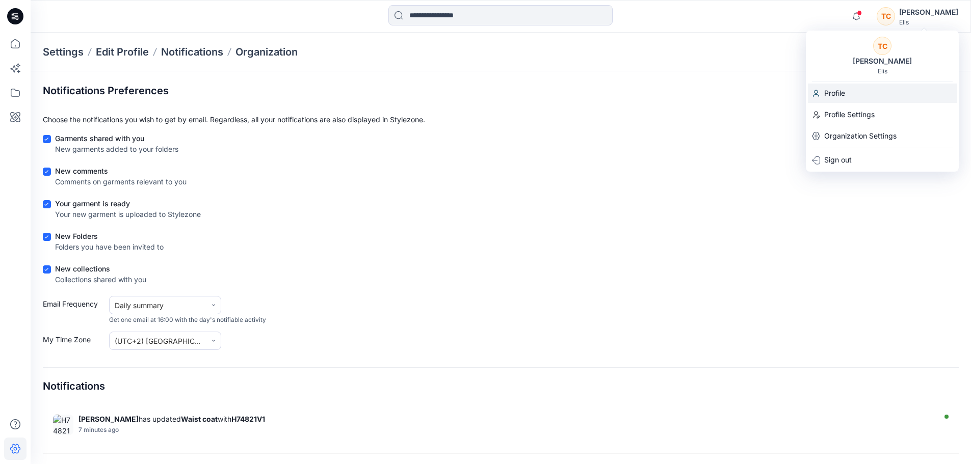
click at [857, 96] on div "Profile" at bounding box center [882, 93] width 149 height 19
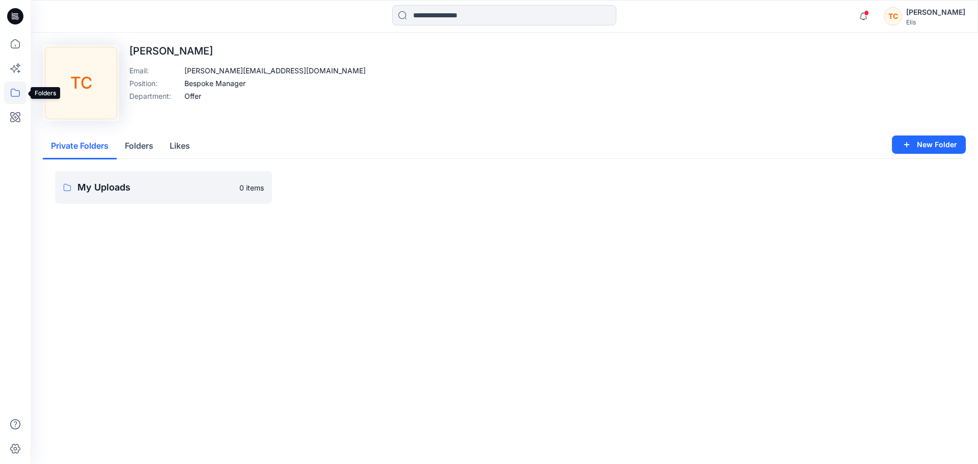
click at [14, 92] on icon at bounding box center [15, 93] width 22 height 22
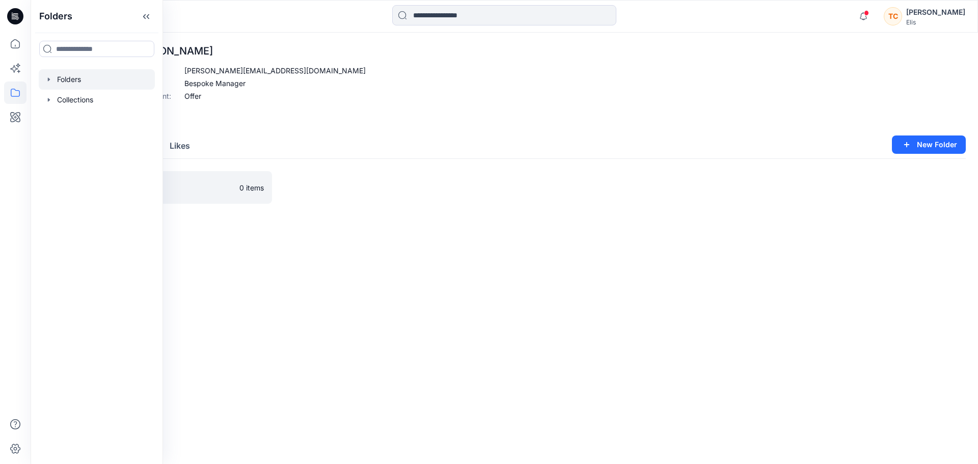
click at [44, 85] on div at bounding box center [97, 79] width 116 height 20
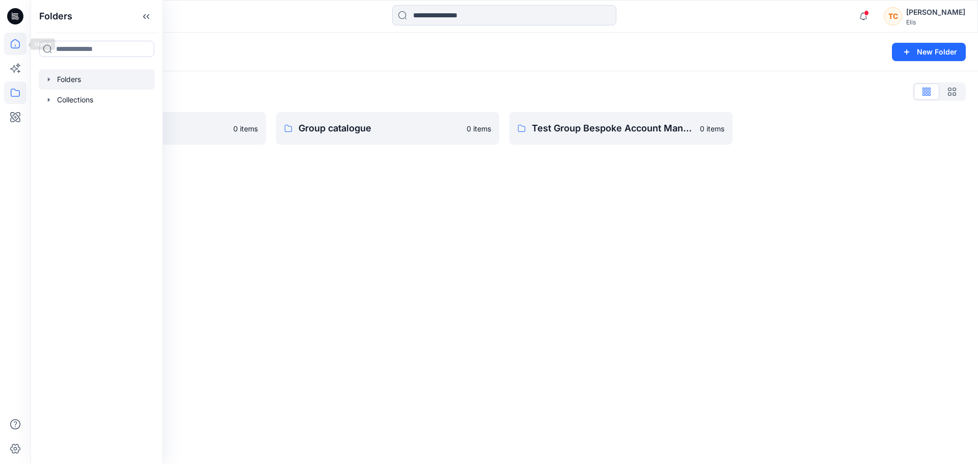
click at [9, 43] on icon at bounding box center [15, 44] width 22 height 22
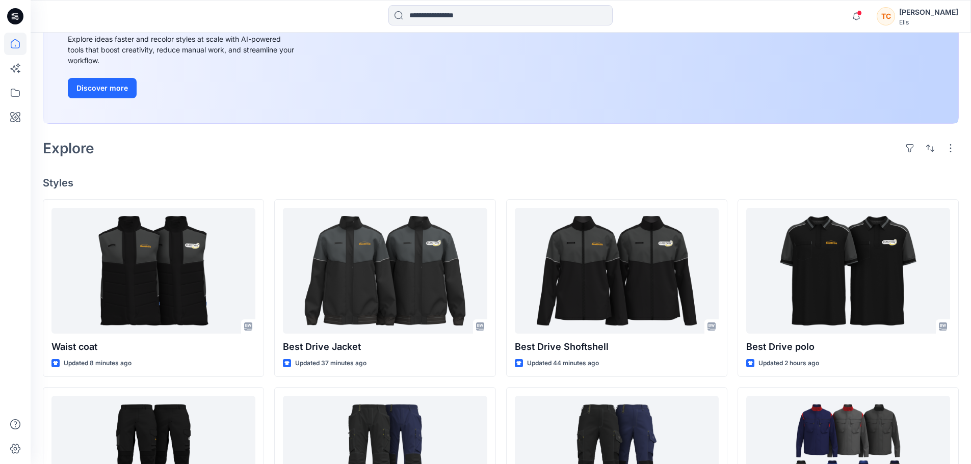
scroll to position [204, 0]
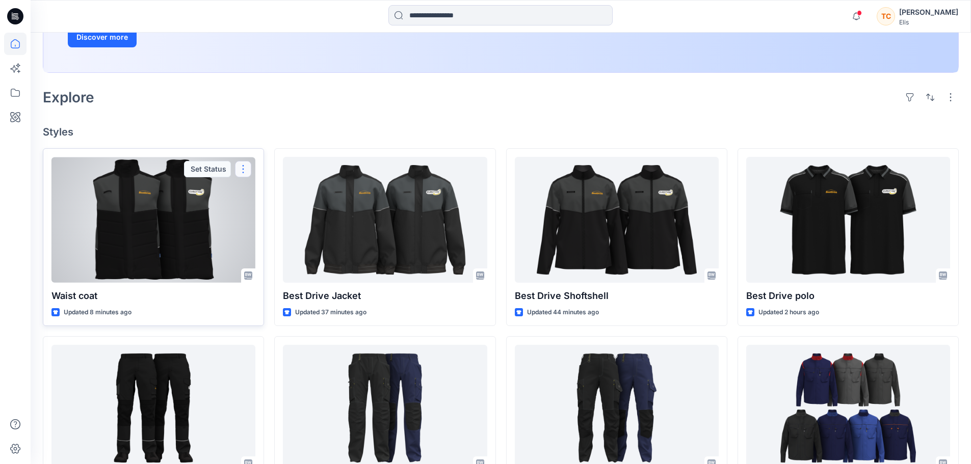
click at [251, 169] on button "button" at bounding box center [243, 169] width 16 height 16
click at [219, 170] on div "Set Status" at bounding box center [207, 169] width 47 height 16
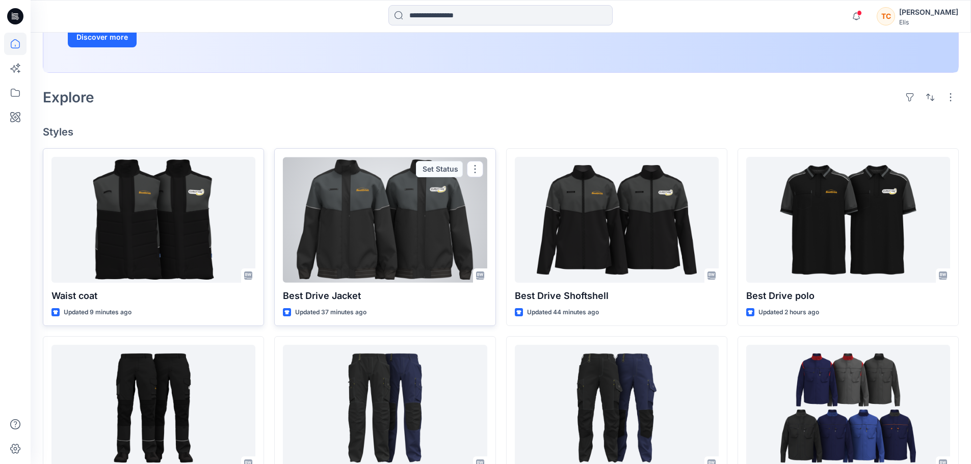
click at [385, 258] on div at bounding box center [385, 220] width 204 height 126
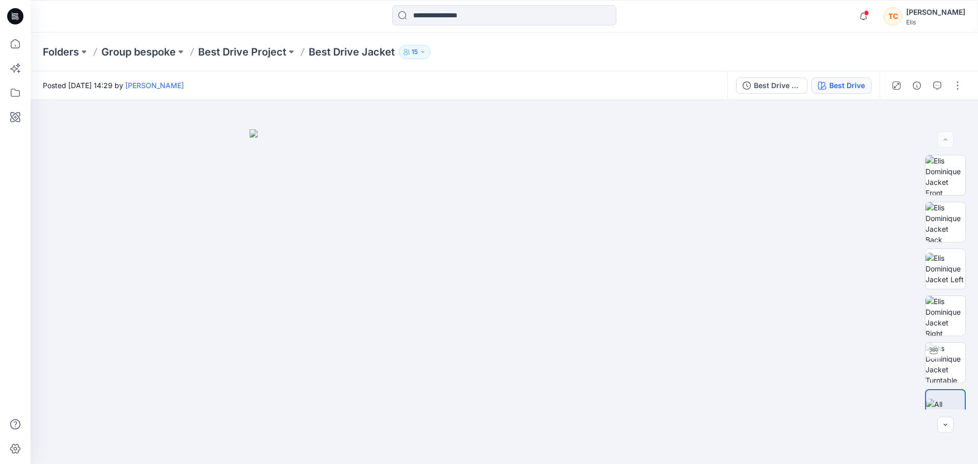
click at [859, 82] on div "Best Drive" at bounding box center [848, 85] width 36 height 11
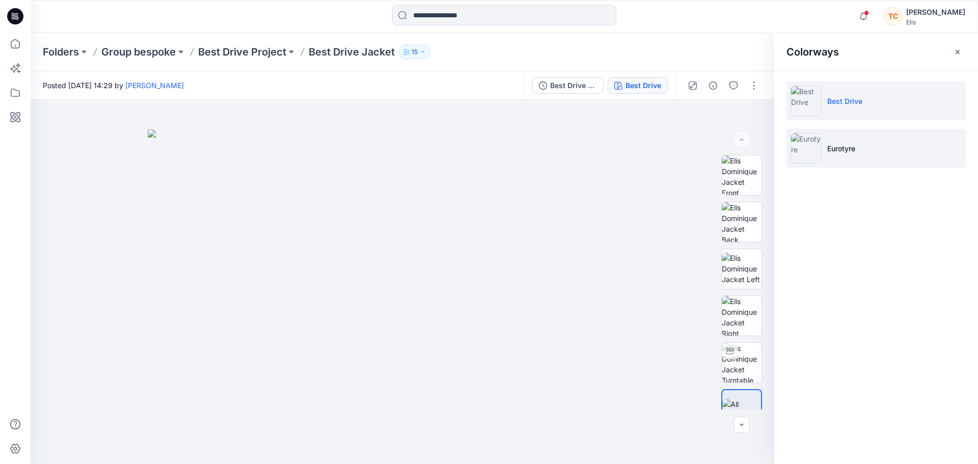
click at [844, 143] on p "Eurotyre" at bounding box center [842, 148] width 28 height 11
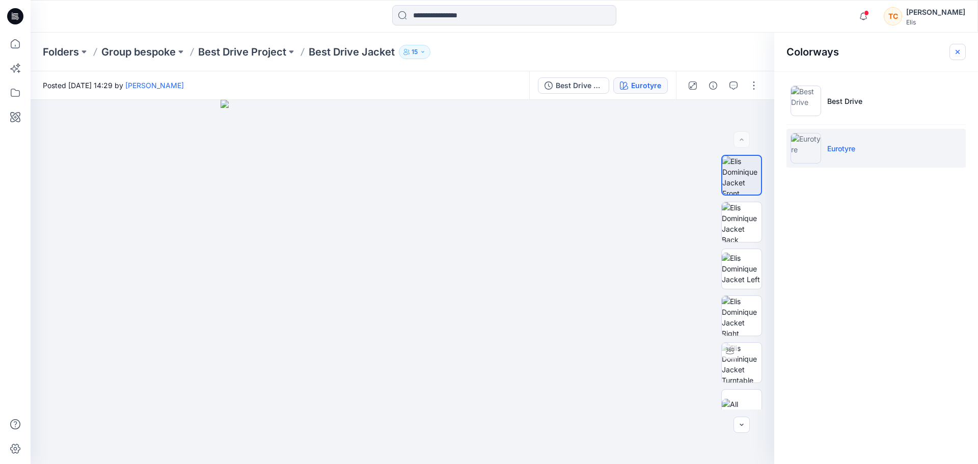
click at [955, 56] on icon "button" at bounding box center [958, 52] width 8 height 8
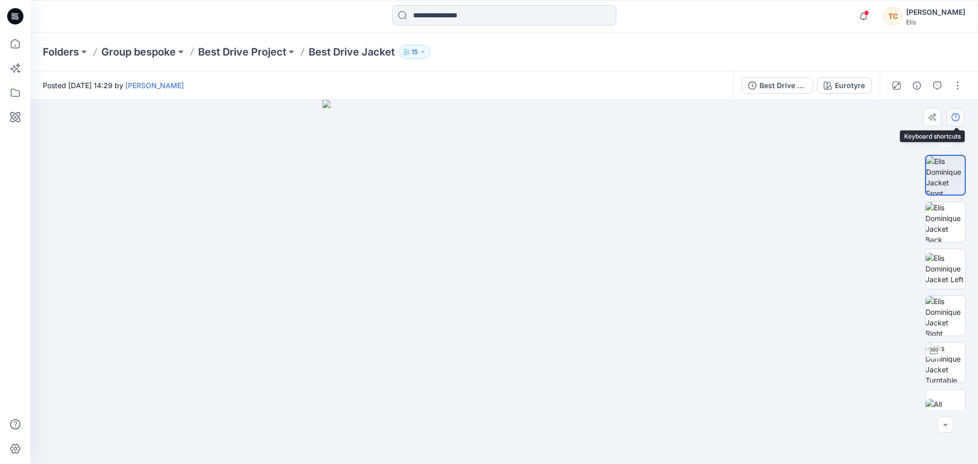
click at [949, 118] on button "button" at bounding box center [956, 117] width 18 height 18
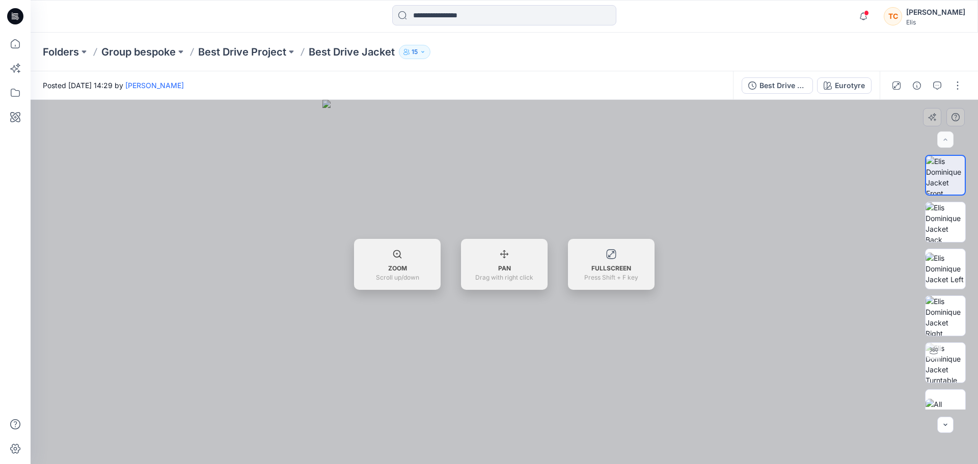
click at [962, 107] on div at bounding box center [505, 282] width 948 height 364
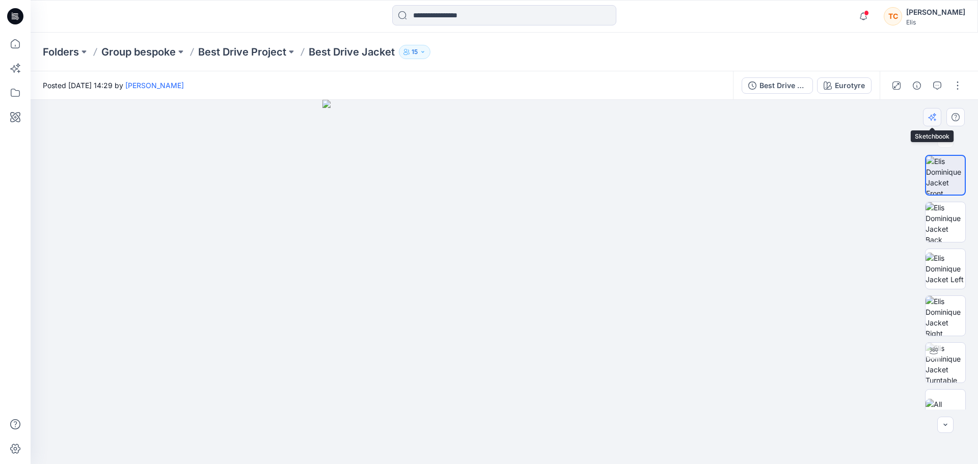
click at [939, 117] on button "button" at bounding box center [932, 117] width 18 height 18
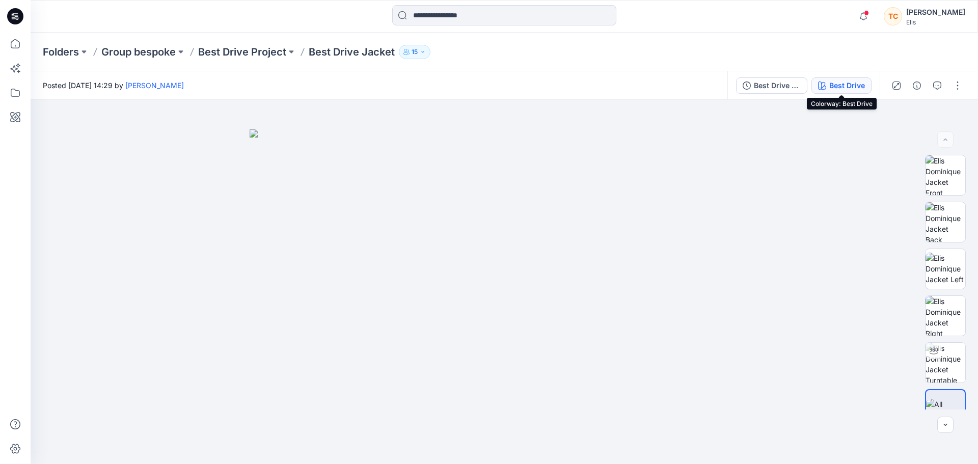
click at [845, 88] on div "Best Drive" at bounding box center [848, 85] width 36 height 11
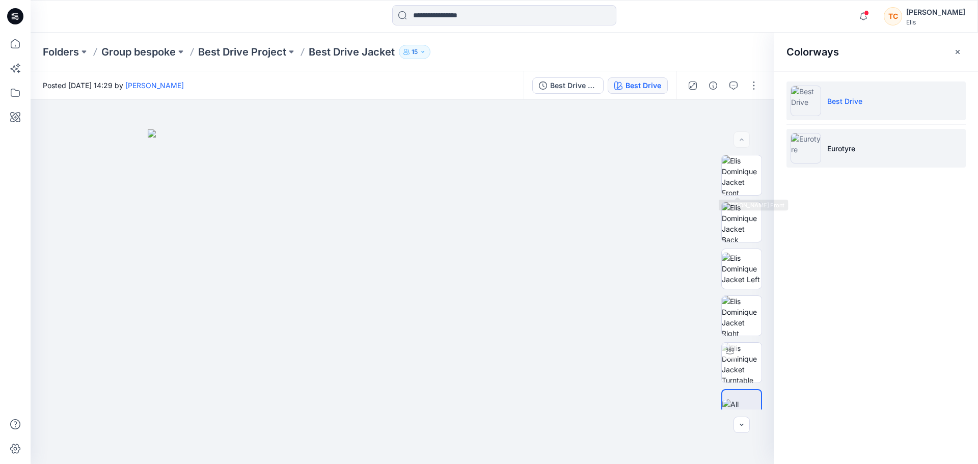
click at [828, 157] on li "Eurotyre" at bounding box center [876, 148] width 179 height 39
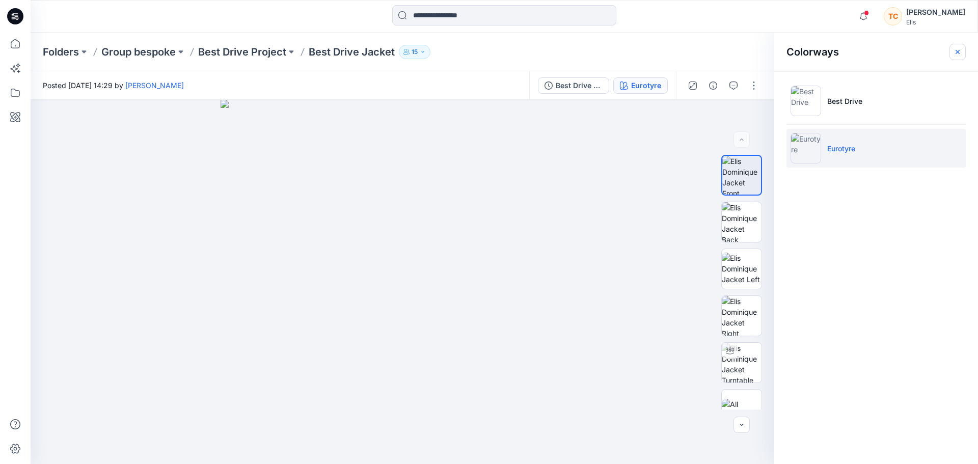
click at [963, 53] on button "button" at bounding box center [958, 52] width 16 height 16
